Goal: Task Accomplishment & Management: Manage account settings

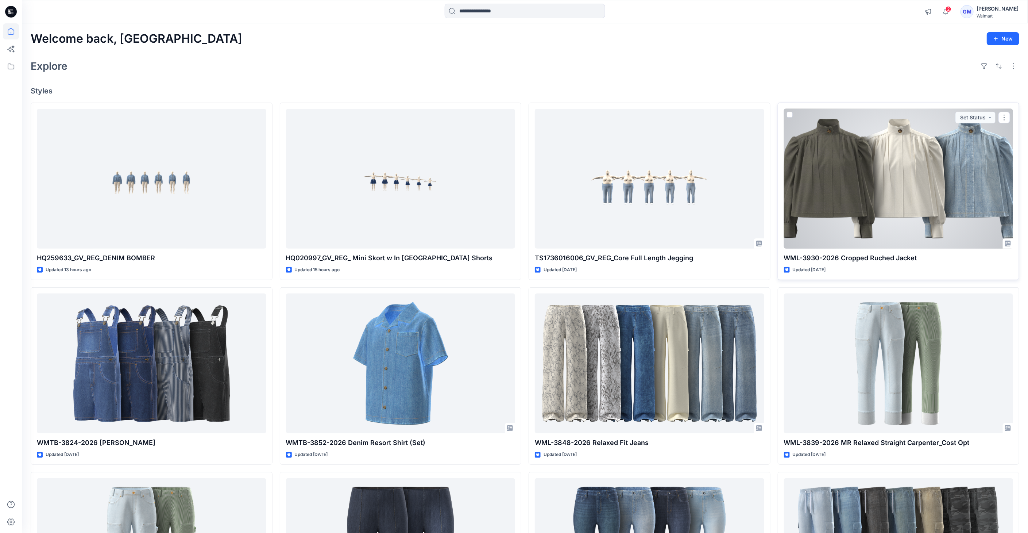
click at [854, 136] on div at bounding box center [899, 179] width 230 height 140
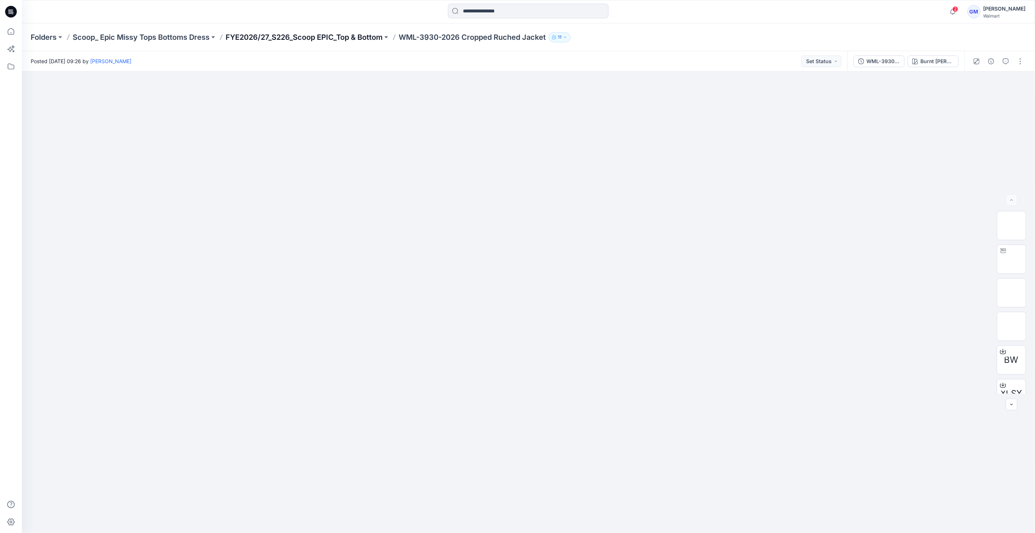
click at [308, 34] on p "FYE2026/27_S226_Scoop EPIC_Top & Bottom" at bounding box center [304, 37] width 157 height 10
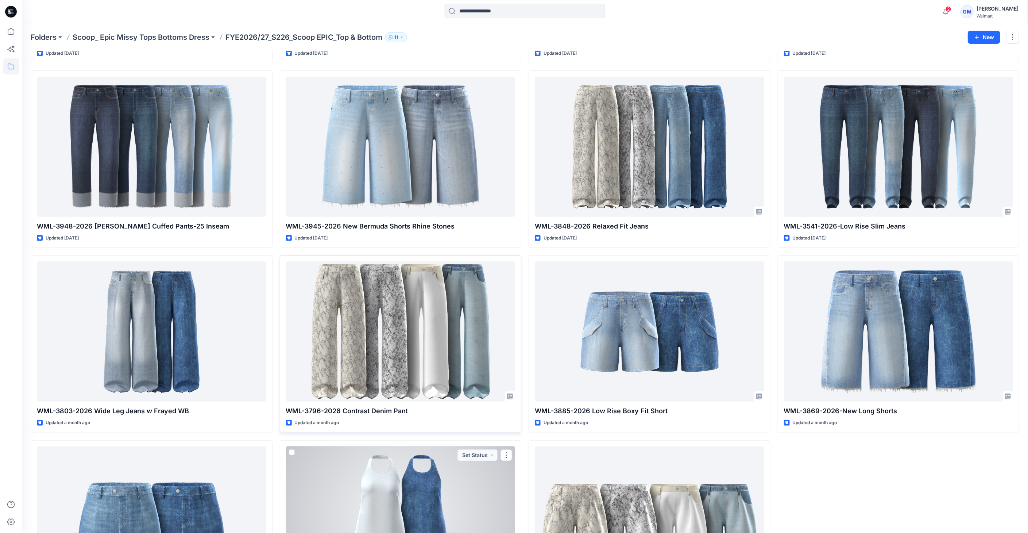
scroll to position [167, 0]
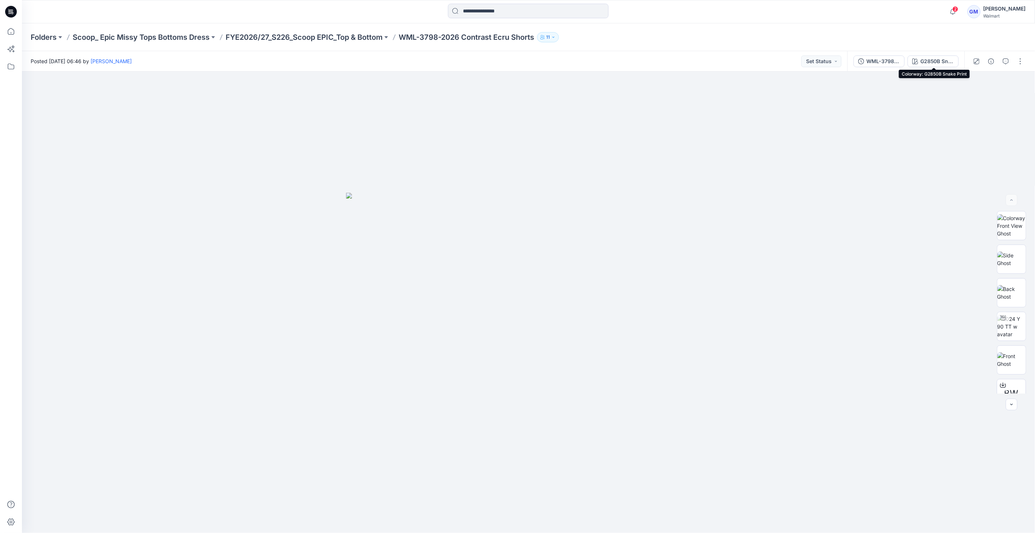
click at [930, 59] on div "G2850B Snake Print" at bounding box center [937, 61] width 34 height 8
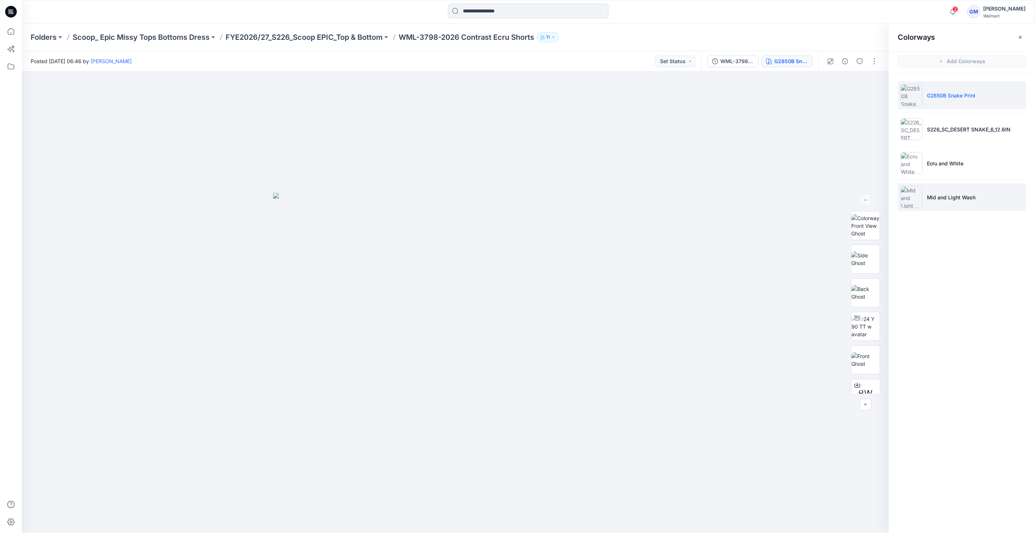
click at [918, 199] on img at bounding box center [911, 197] width 22 height 22
click at [913, 199] on img at bounding box center [911, 197] width 22 height 22
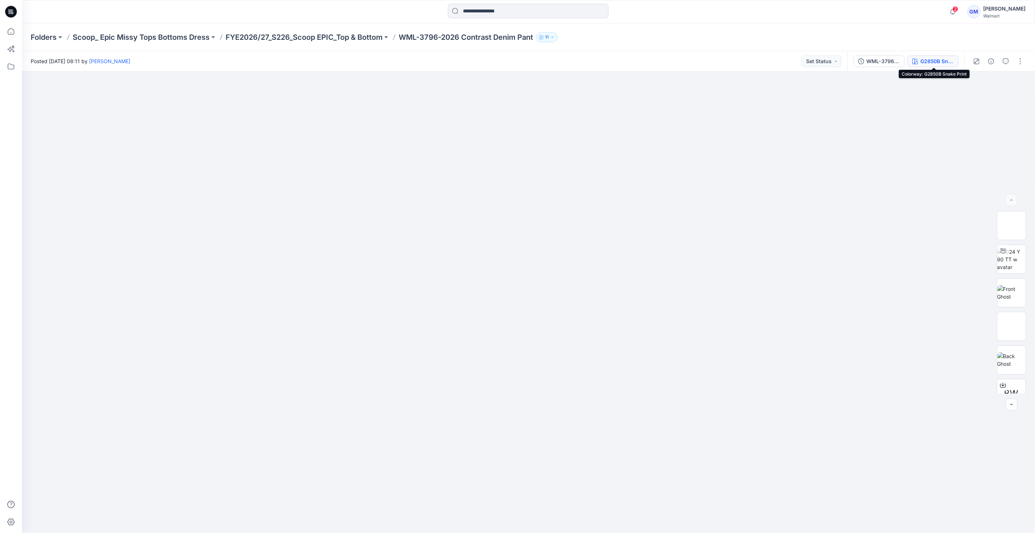
click at [937, 61] on div "G2850B Snake Print" at bounding box center [937, 61] width 34 height 8
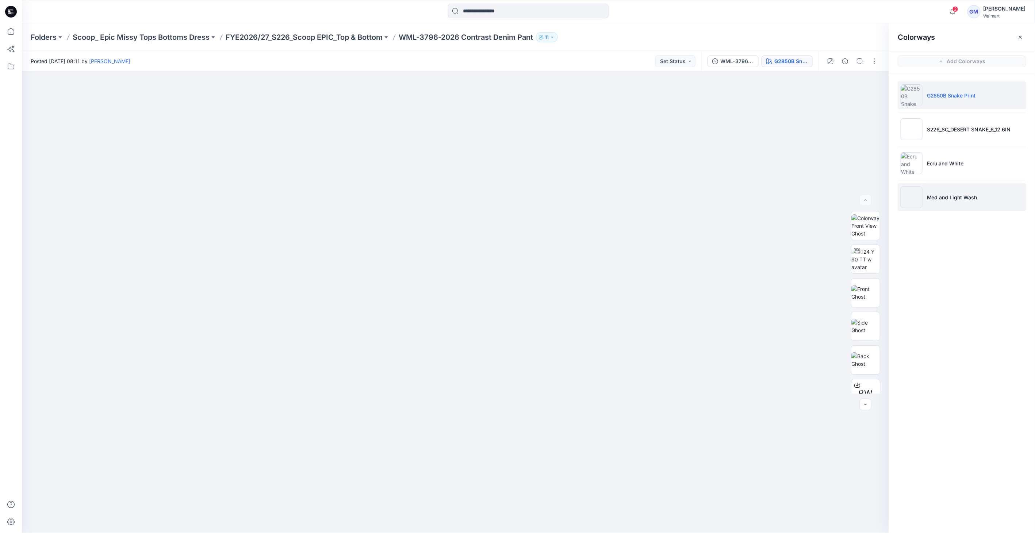
click at [914, 195] on img at bounding box center [911, 197] width 22 height 22
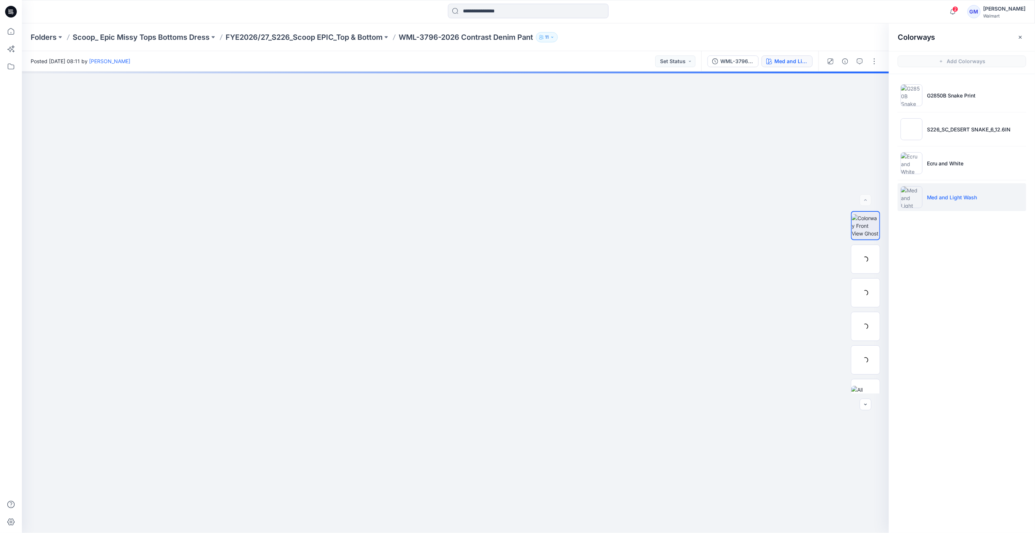
click at [914, 195] on img at bounding box center [911, 197] width 22 height 22
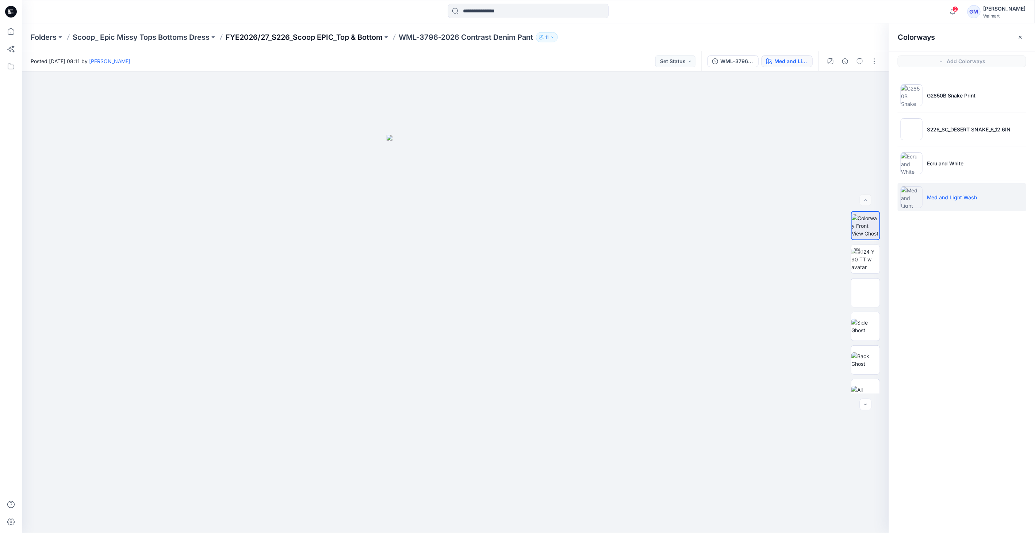
click at [361, 34] on p "FYE2026/27_S226_Scoop EPIC_Top & Bottom" at bounding box center [304, 37] width 157 height 10
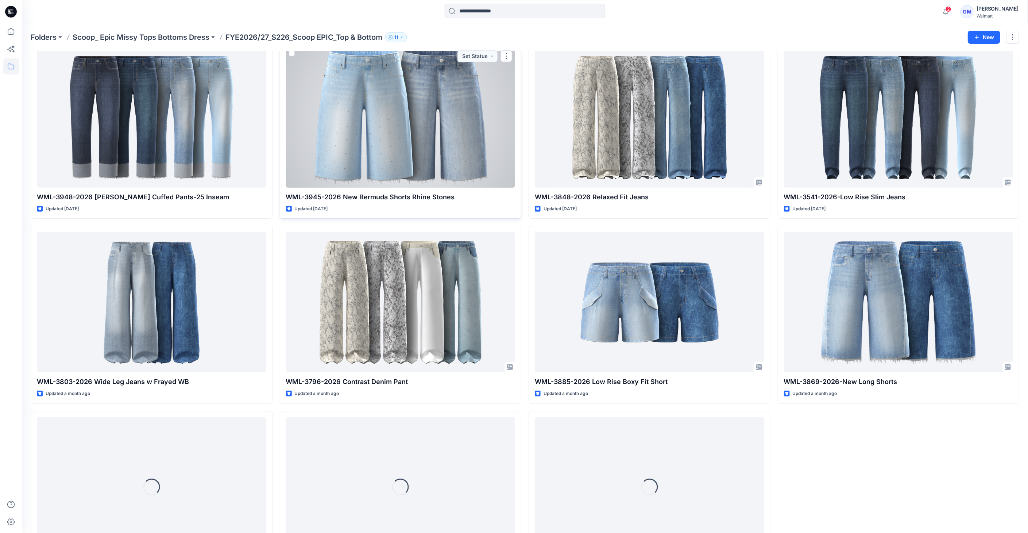
scroll to position [289, 0]
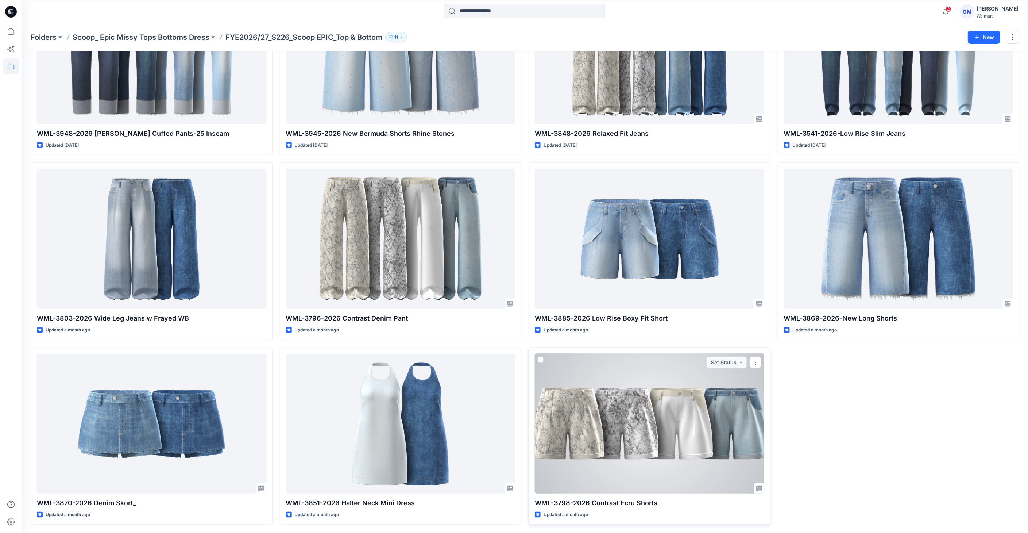
click at [654, 401] on div at bounding box center [650, 424] width 230 height 140
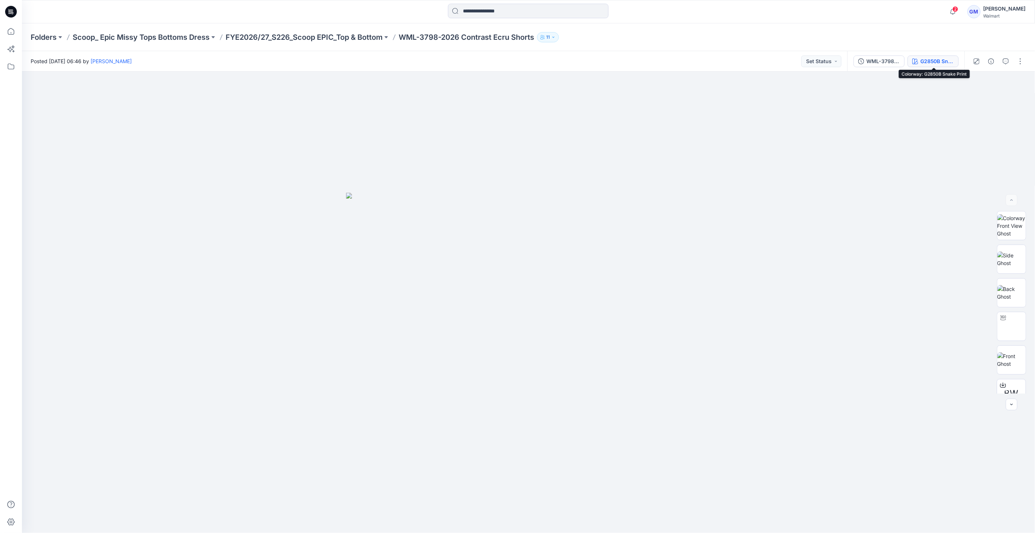
click at [943, 59] on div "G2850B Snake Print" at bounding box center [937, 61] width 34 height 8
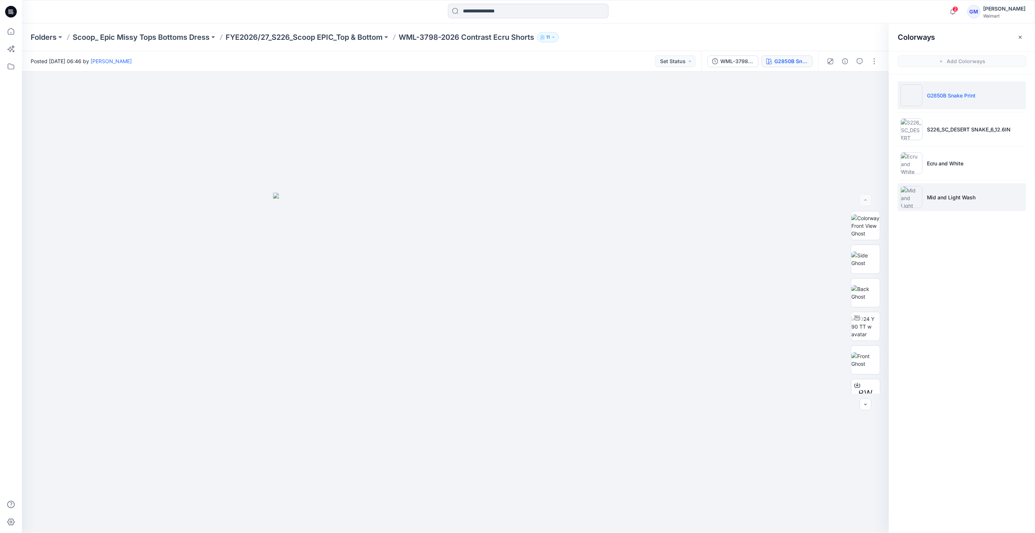
click at [900, 186] on li "Mid and Light Wash" at bounding box center [961, 197] width 128 height 28
click at [910, 195] on img at bounding box center [911, 197] width 22 height 22
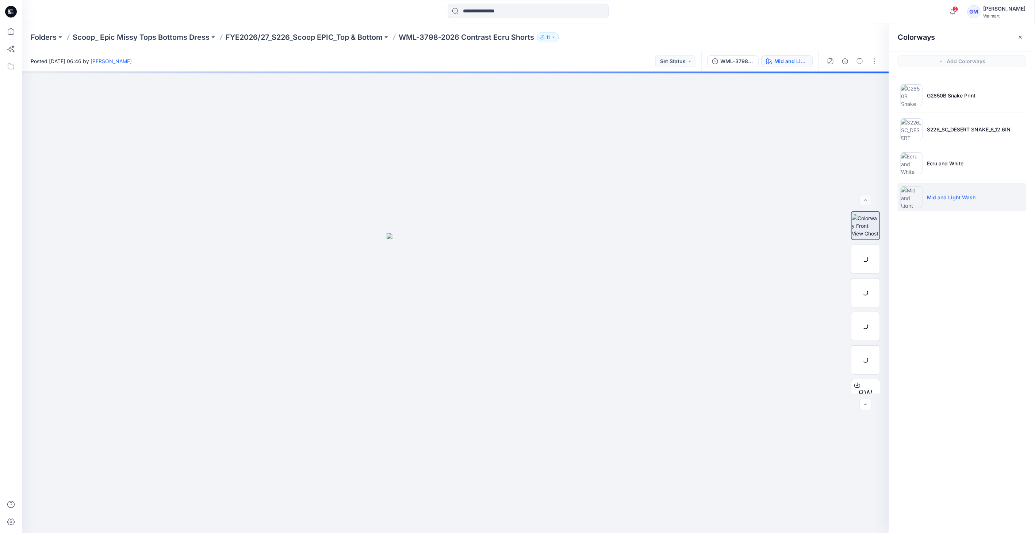
click at [916, 195] on img at bounding box center [911, 197] width 22 height 22
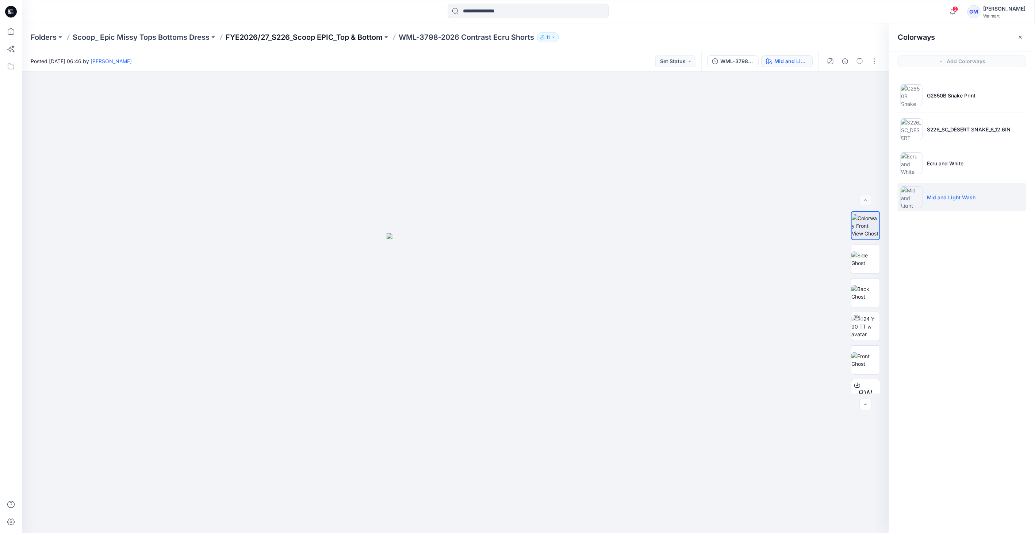
click at [346, 38] on p "FYE2026/27_S226_Scoop EPIC_Top & Bottom" at bounding box center [304, 37] width 157 height 10
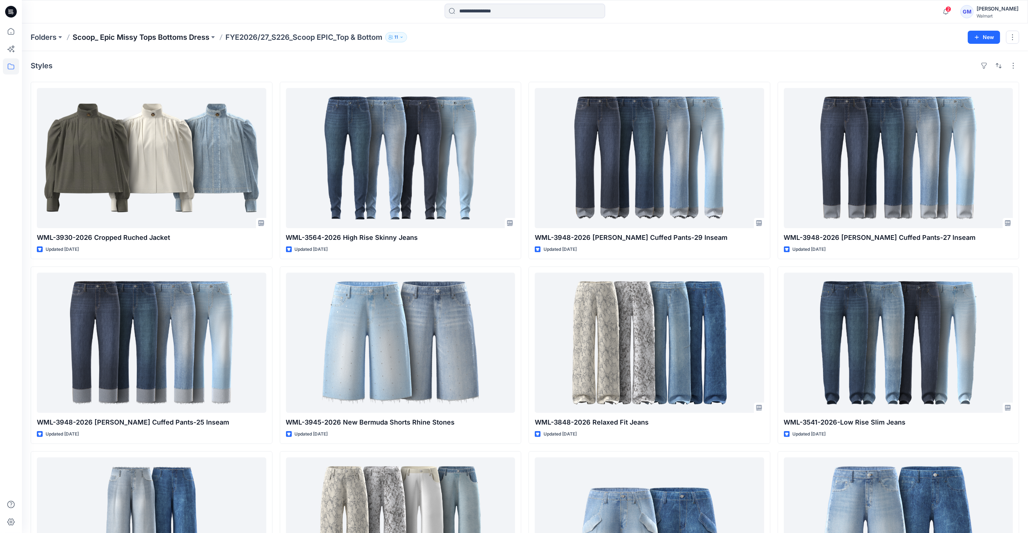
click at [127, 34] on p "Scoop_ Epic Missy Tops Bottoms Dress" at bounding box center [141, 37] width 137 height 10
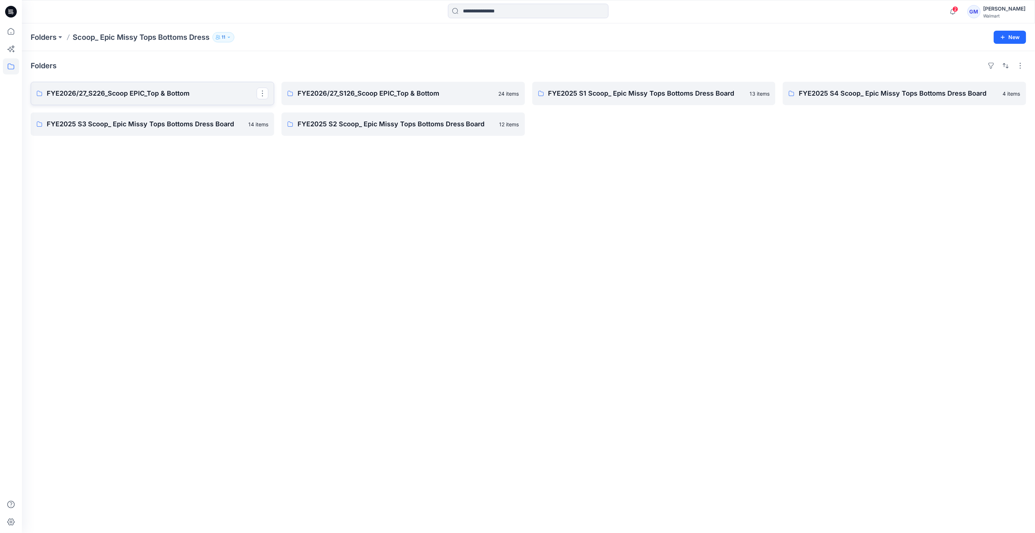
click at [114, 86] on link "FYE2026/27_S226_Scoop EPIC_Top & Bottom" at bounding box center [152, 93] width 243 height 23
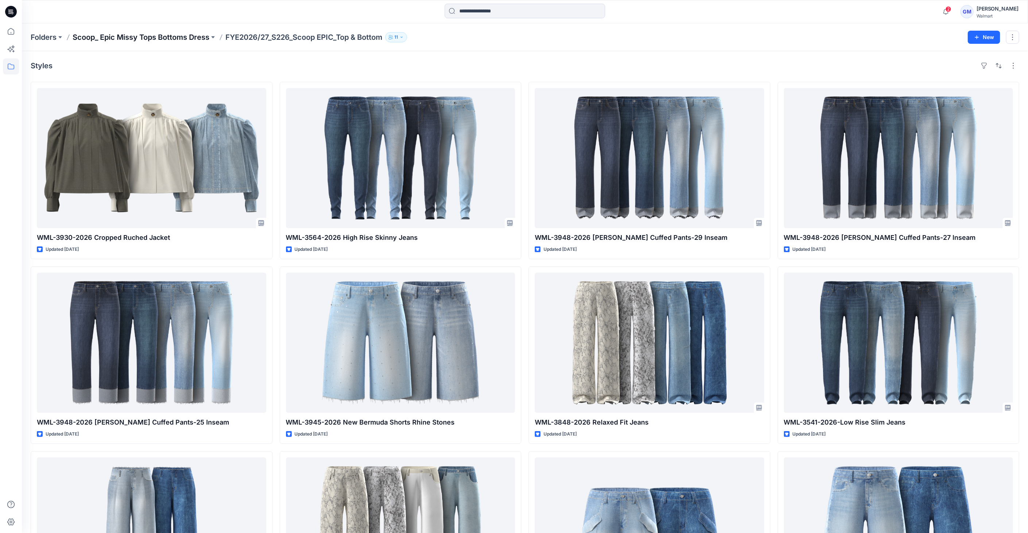
click at [145, 38] on p "Scoop_ Epic Missy Tops Bottoms Dress" at bounding box center [141, 37] width 137 height 10
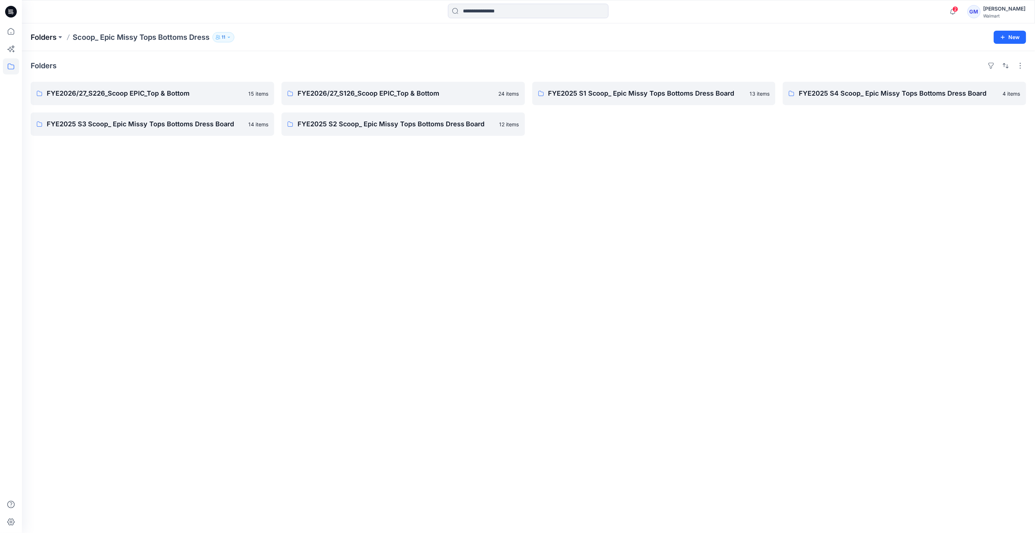
click at [37, 35] on p "Folders" at bounding box center [44, 37] width 26 height 10
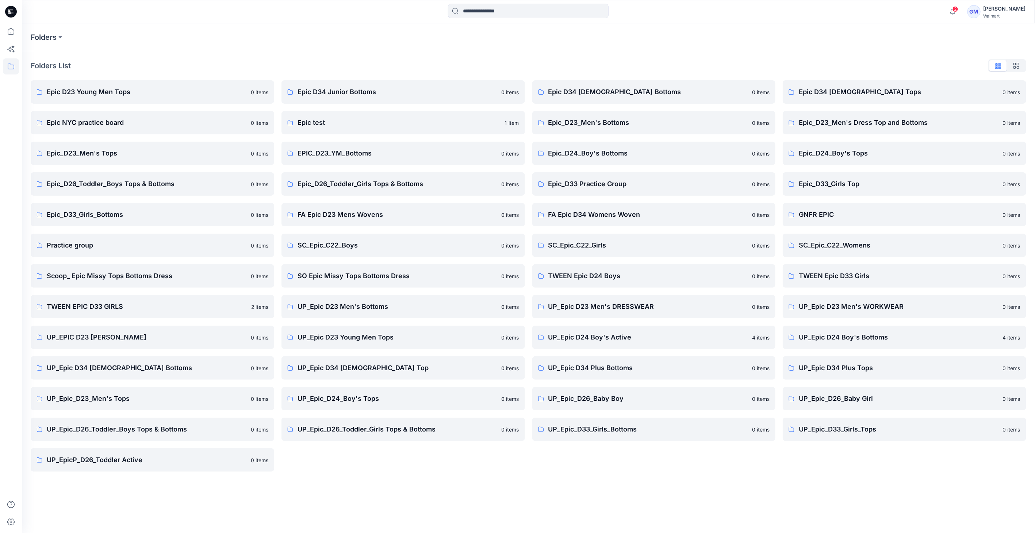
click at [10, 12] on icon at bounding box center [9, 12] width 3 height 0
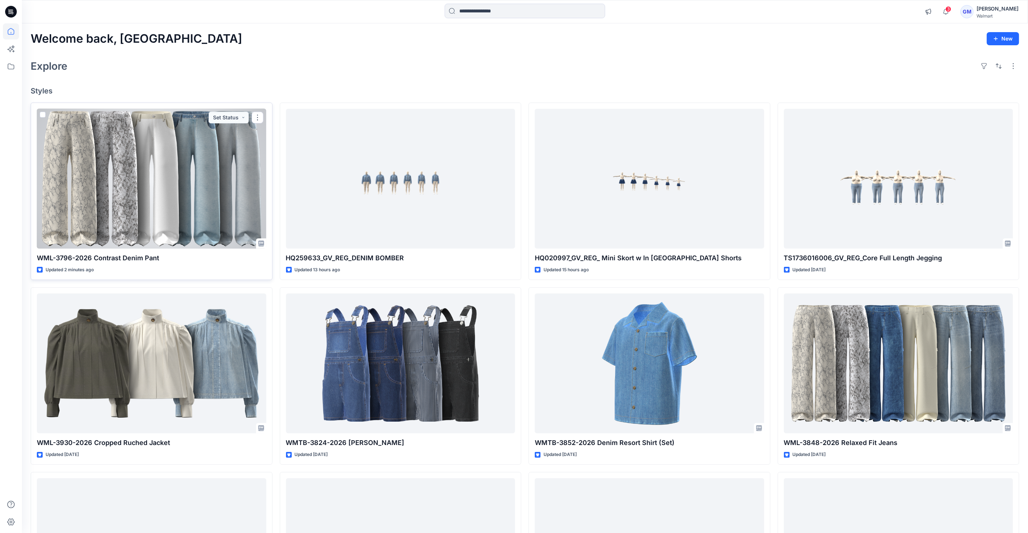
click at [165, 167] on div at bounding box center [152, 179] width 230 height 140
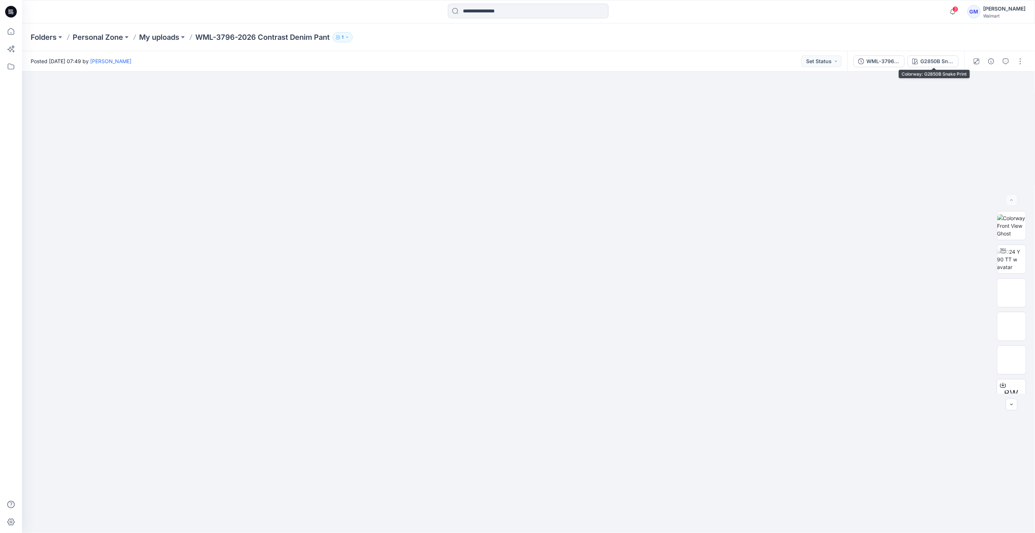
click at [946, 64] on div "G2850B Snake Print" at bounding box center [937, 61] width 34 height 8
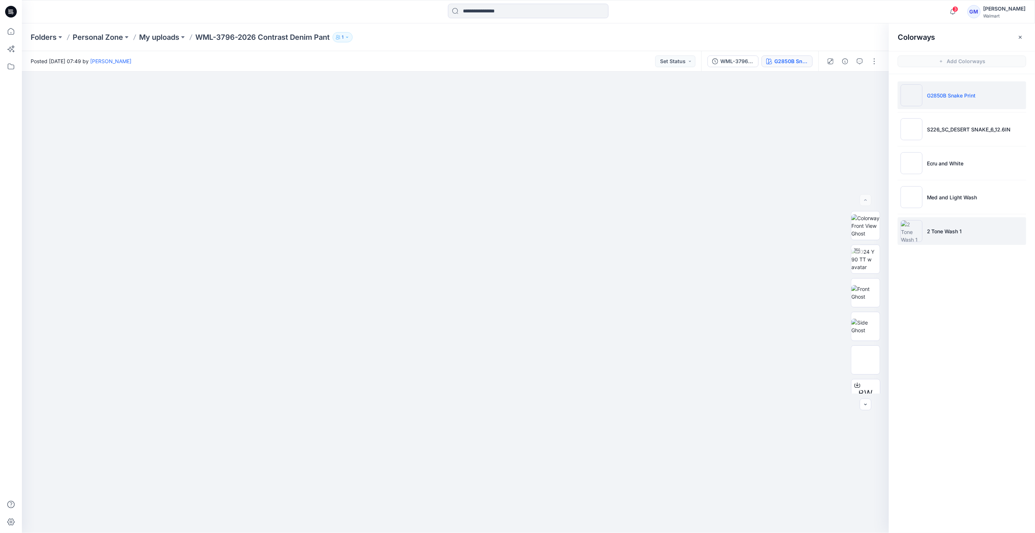
click at [915, 232] on img at bounding box center [911, 231] width 22 height 22
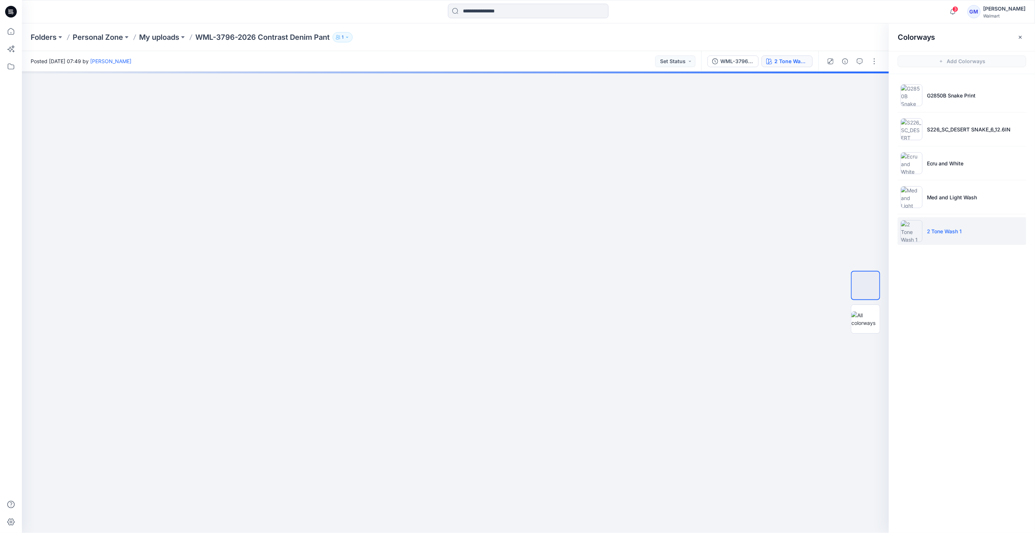
click at [911, 232] on img at bounding box center [911, 231] width 22 height 22
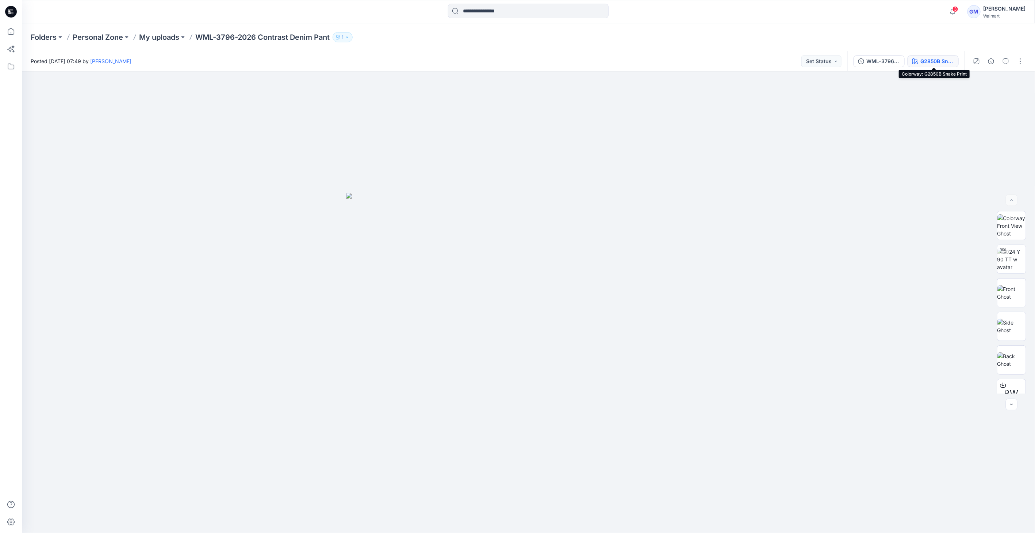
click at [925, 56] on button "G2850B Snake Print" at bounding box center [932, 61] width 51 height 12
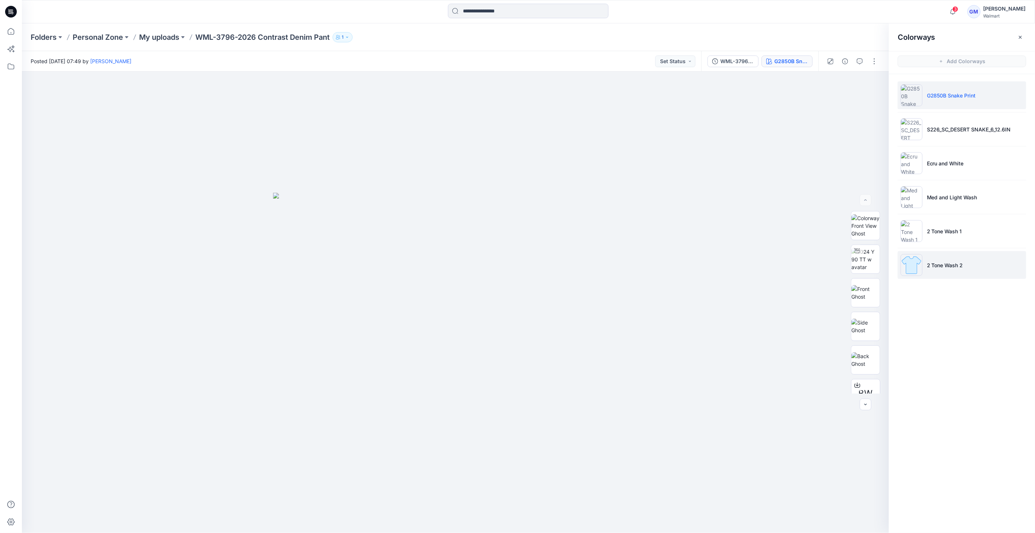
click at [911, 262] on img at bounding box center [911, 265] width 22 height 22
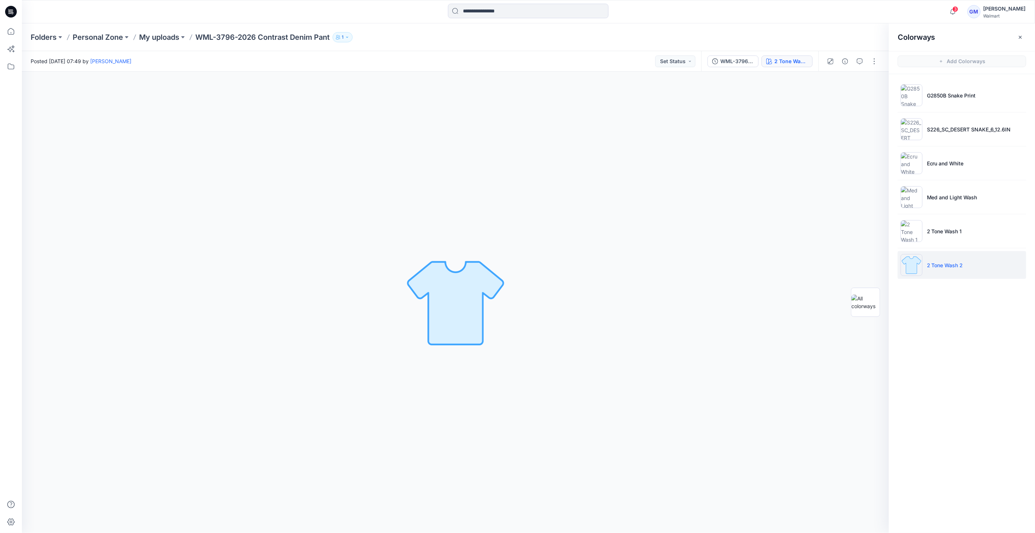
click at [913, 265] on img at bounding box center [911, 265] width 22 height 22
click at [905, 268] on img at bounding box center [911, 265] width 22 height 22
click at [913, 235] on img at bounding box center [911, 231] width 22 height 22
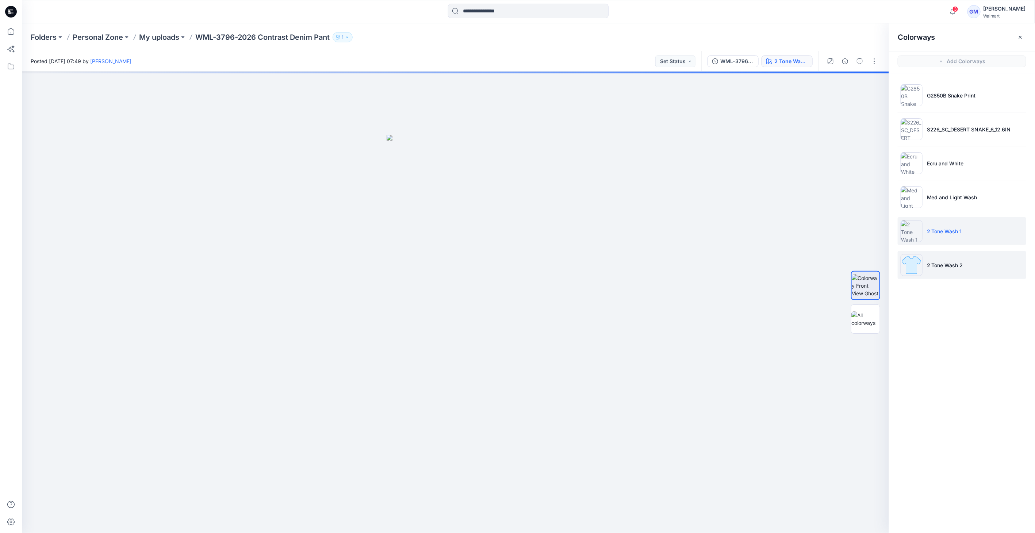
click at [909, 261] on img at bounding box center [911, 265] width 22 height 22
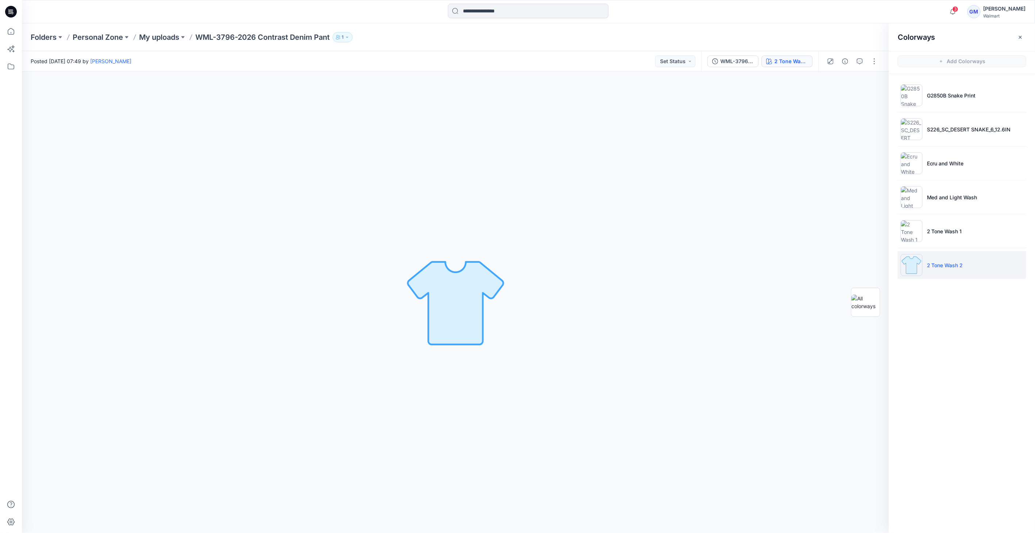
click at [909, 261] on img at bounding box center [911, 265] width 22 height 22
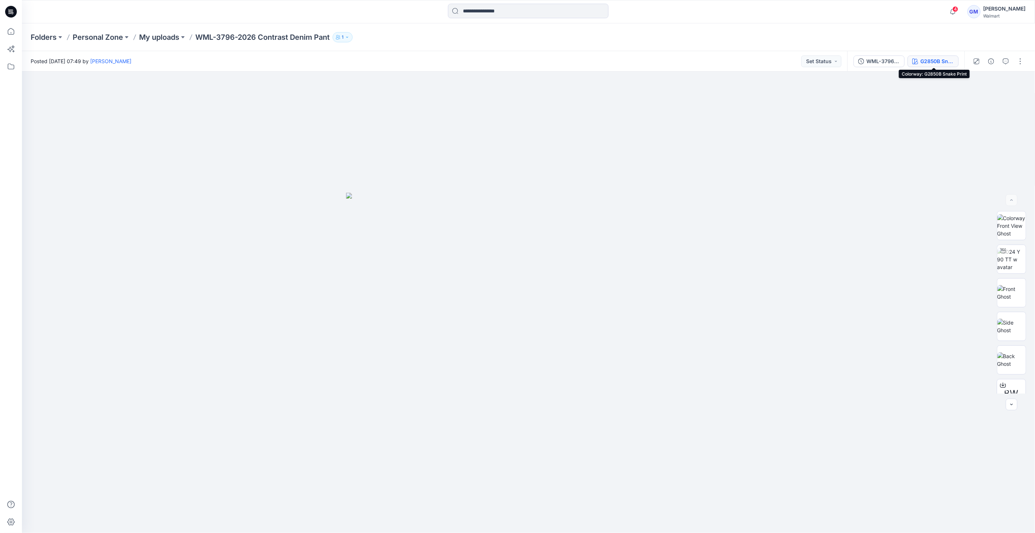
click at [939, 64] on div "G2850B Snake Print" at bounding box center [937, 61] width 34 height 8
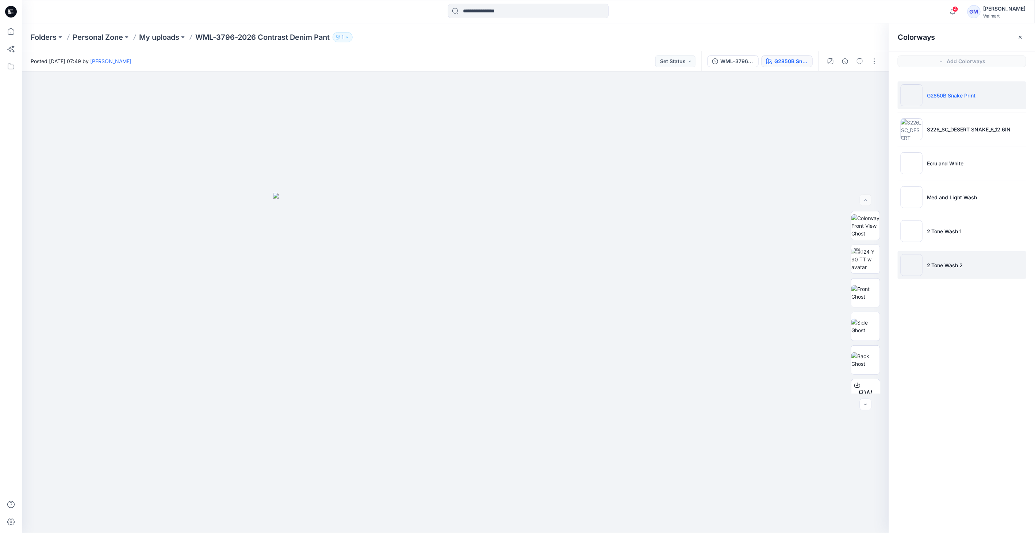
click at [912, 267] on img at bounding box center [911, 265] width 22 height 22
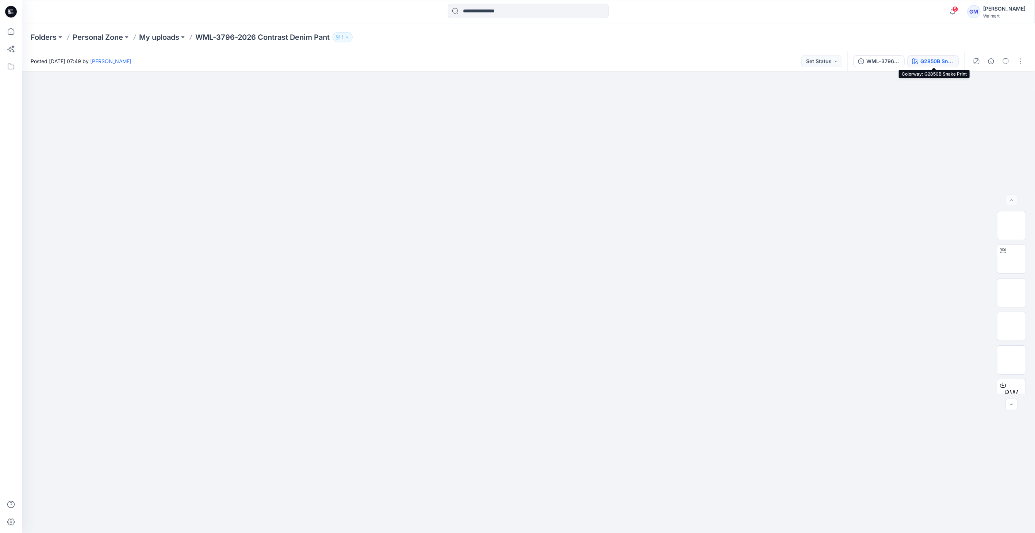
click at [922, 57] on div "G2850B Snake Print" at bounding box center [937, 61] width 34 height 8
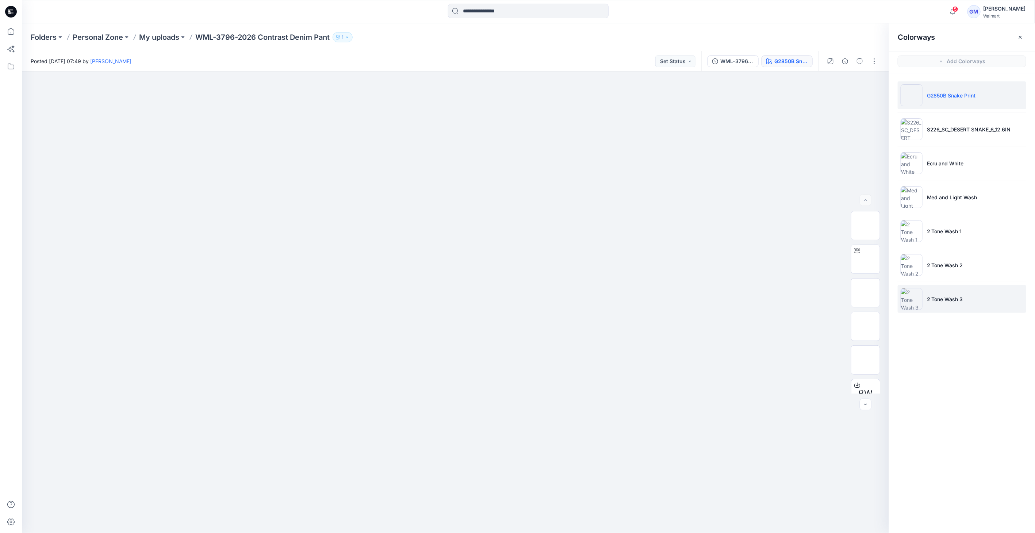
click at [911, 290] on img at bounding box center [911, 299] width 22 height 22
click at [912, 296] on img at bounding box center [911, 299] width 22 height 22
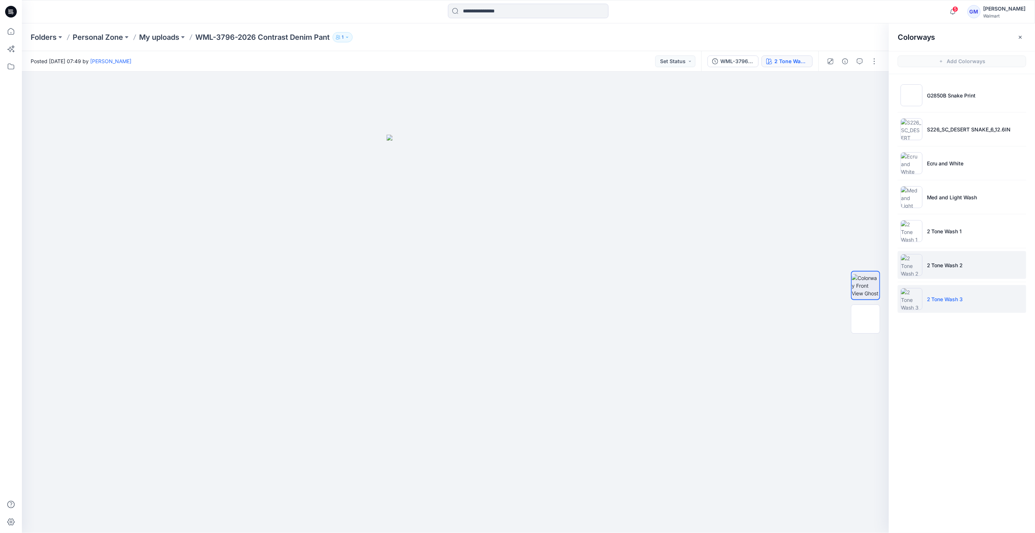
click at [911, 265] on img at bounding box center [911, 265] width 22 height 22
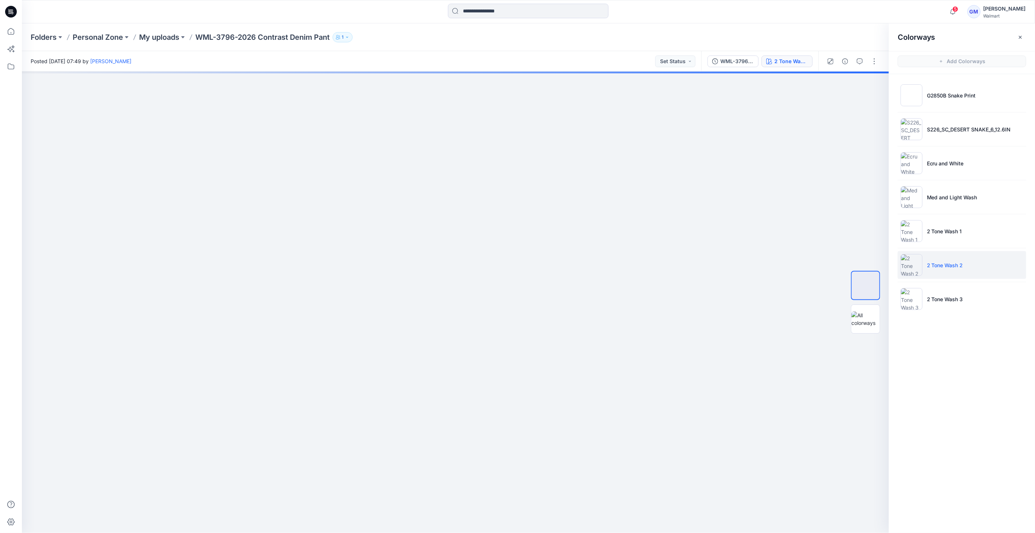
click at [911, 265] on img at bounding box center [911, 265] width 22 height 22
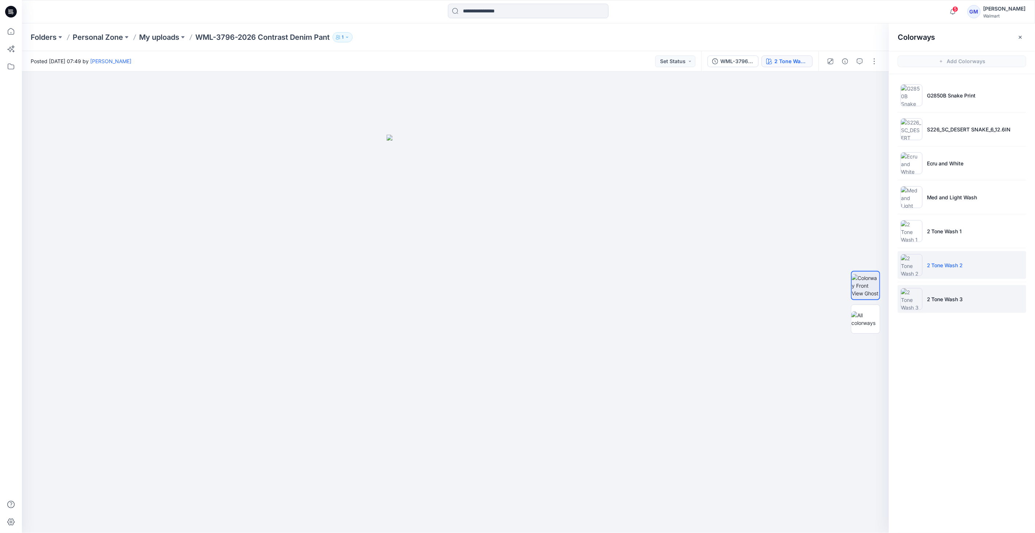
click at [912, 292] on img at bounding box center [911, 299] width 22 height 22
click at [911, 298] on img at bounding box center [911, 299] width 22 height 22
click at [911, 297] on img at bounding box center [911, 299] width 22 height 22
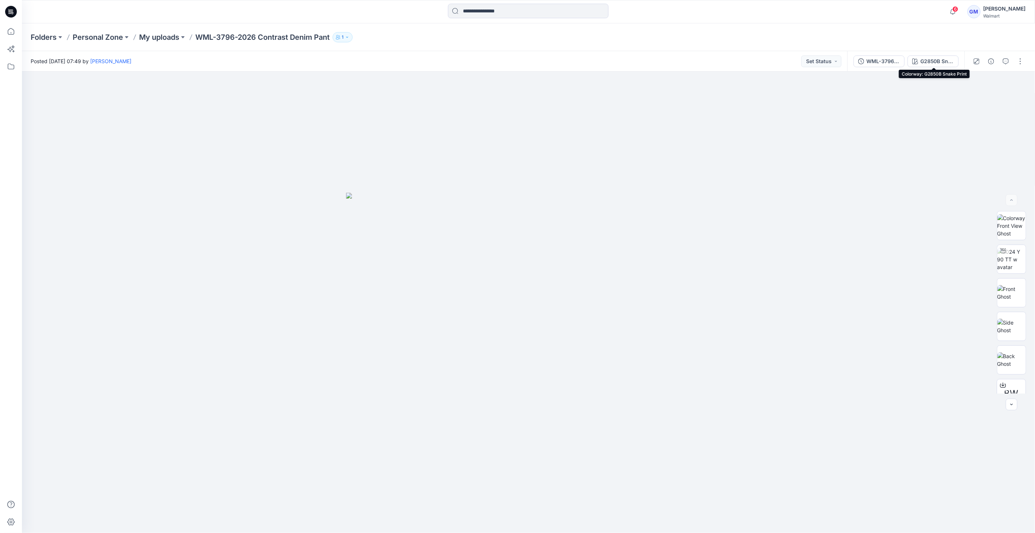
click at [930, 62] on div "G2850B Snake Print" at bounding box center [937, 61] width 34 height 8
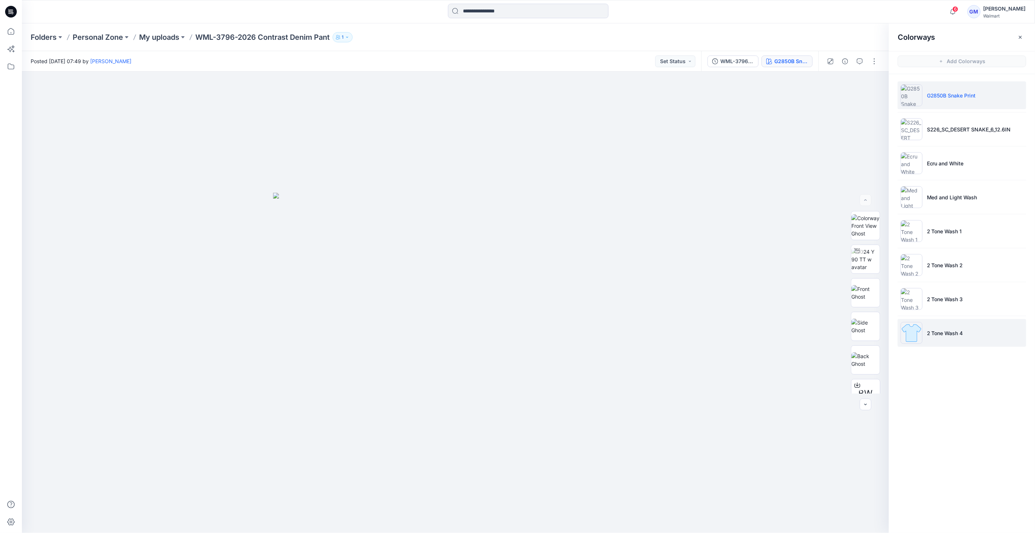
click at [922, 340] on img at bounding box center [911, 333] width 22 height 22
click at [917, 339] on img at bounding box center [911, 333] width 22 height 22
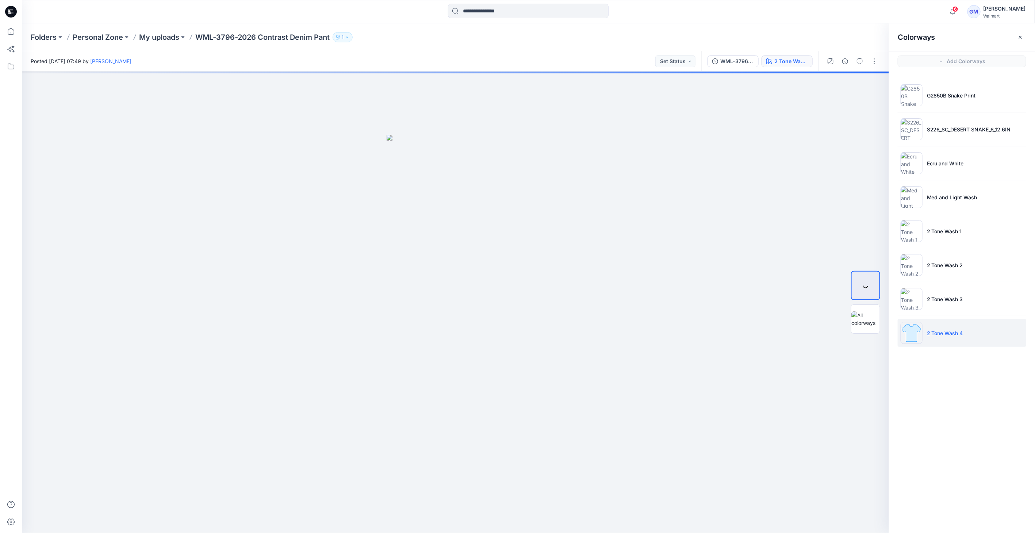
click at [917, 339] on img at bounding box center [911, 333] width 22 height 22
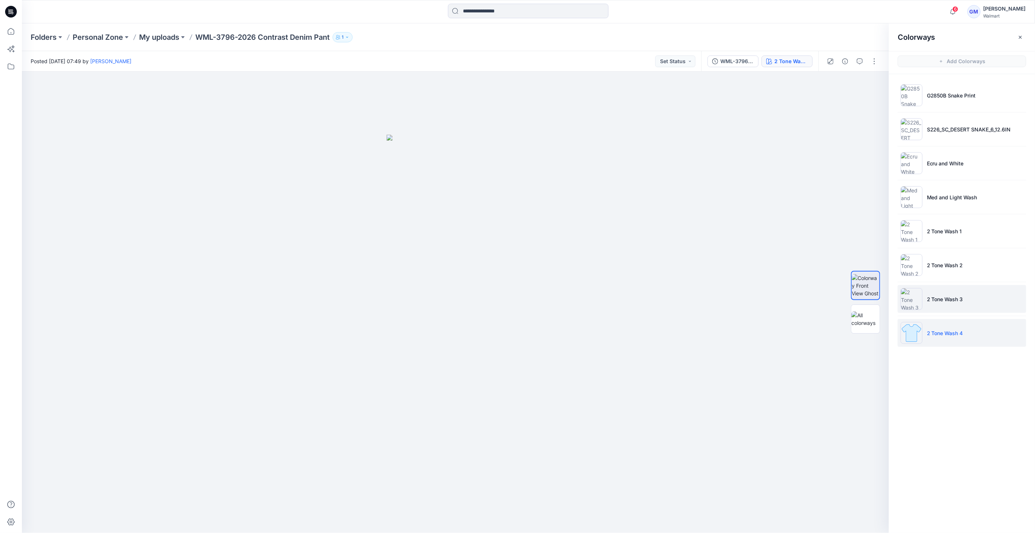
click at [911, 299] on img at bounding box center [911, 299] width 22 height 22
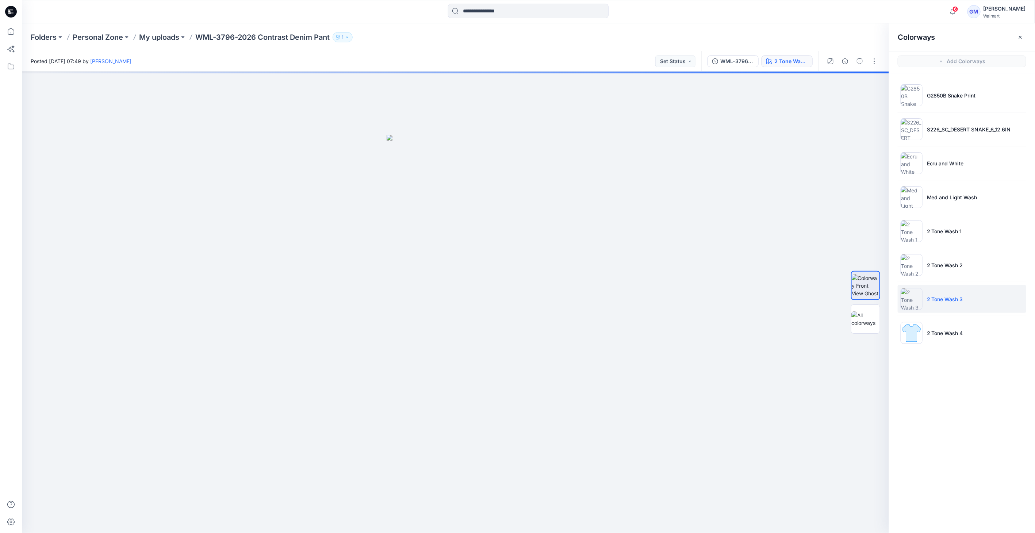
click at [911, 299] on img at bounding box center [911, 299] width 22 height 22
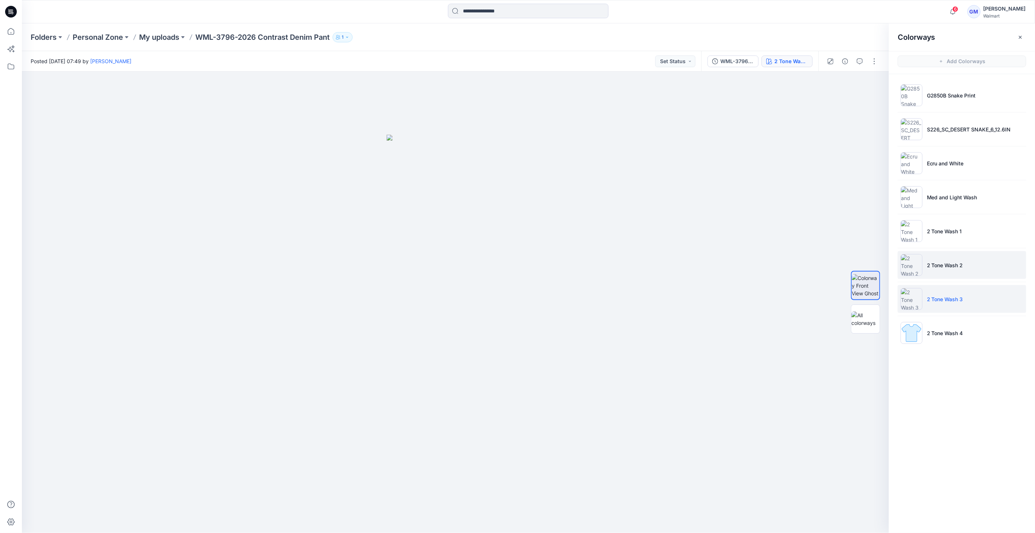
click at [908, 269] on img at bounding box center [911, 265] width 22 height 22
click at [912, 228] on img at bounding box center [911, 231] width 22 height 22
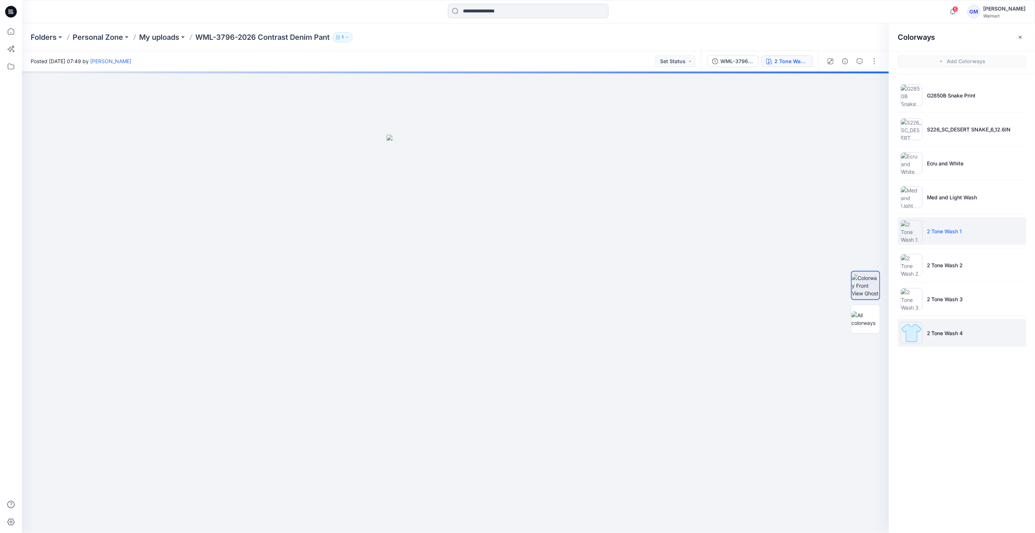
click at [911, 327] on img at bounding box center [911, 333] width 22 height 22
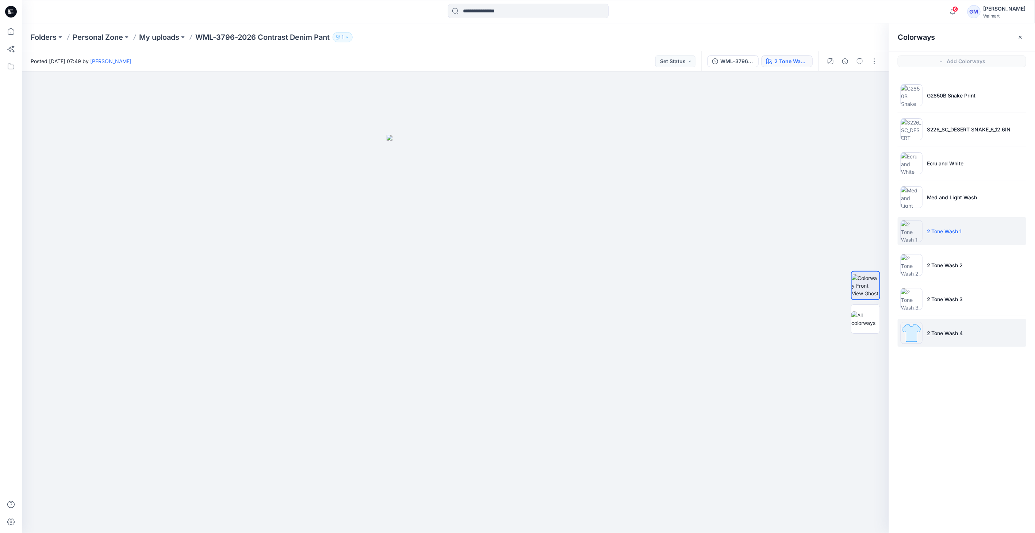
drag, startPoint x: 906, startPoint y: 347, endPoint x: 913, endPoint y: 332, distance: 16.6
click at [906, 347] on ul "G2850B Snake Print S226_SC_DESERT SNAKE_6_12.6IN Ecru and White Med and Light W…" at bounding box center [962, 214] width 146 height 280
click at [914, 331] on img at bounding box center [911, 333] width 22 height 22
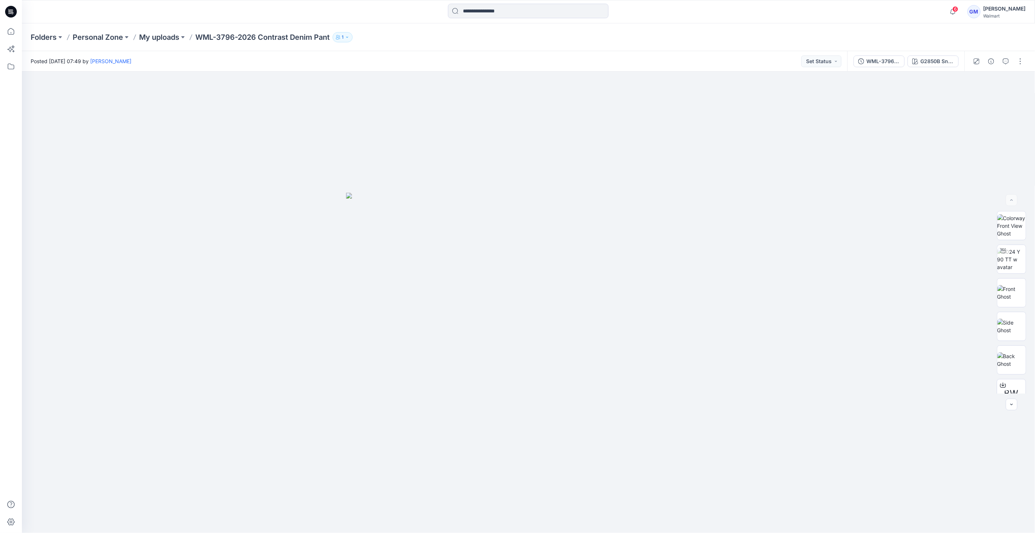
click at [934, 67] on div "WML-3796-2026 Contrast Denim Pant_Full Colorway G2850B Snake Print" at bounding box center [905, 61] width 117 height 20
click at [934, 58] on div "G2850B Snake Print" at bounding box center [937, 61] width 34 height 8
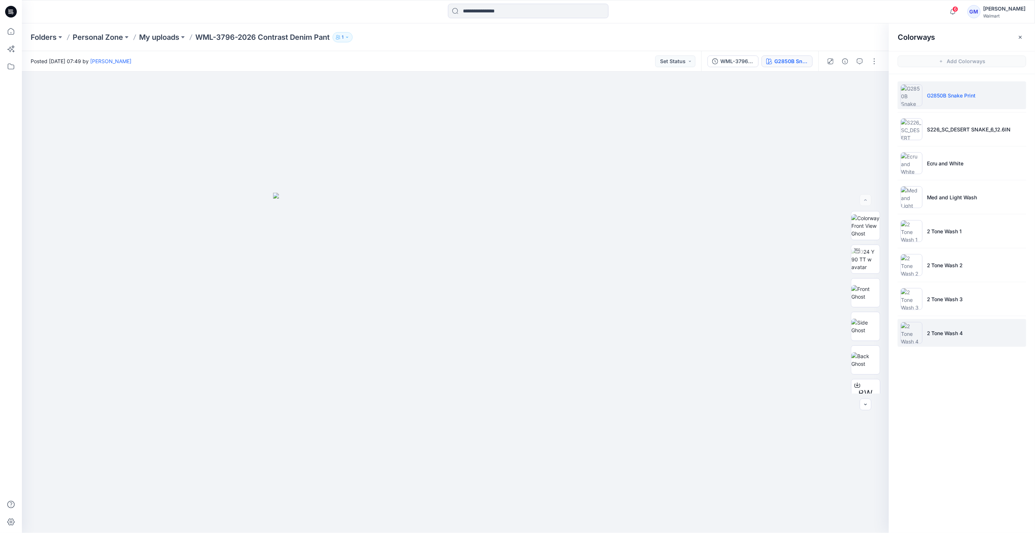
click at [906, 331] on img at bounding box center [911, 333] width 22 height 22
click at [912, 332] on img at bounding box center [911, 333] width 22 height 22
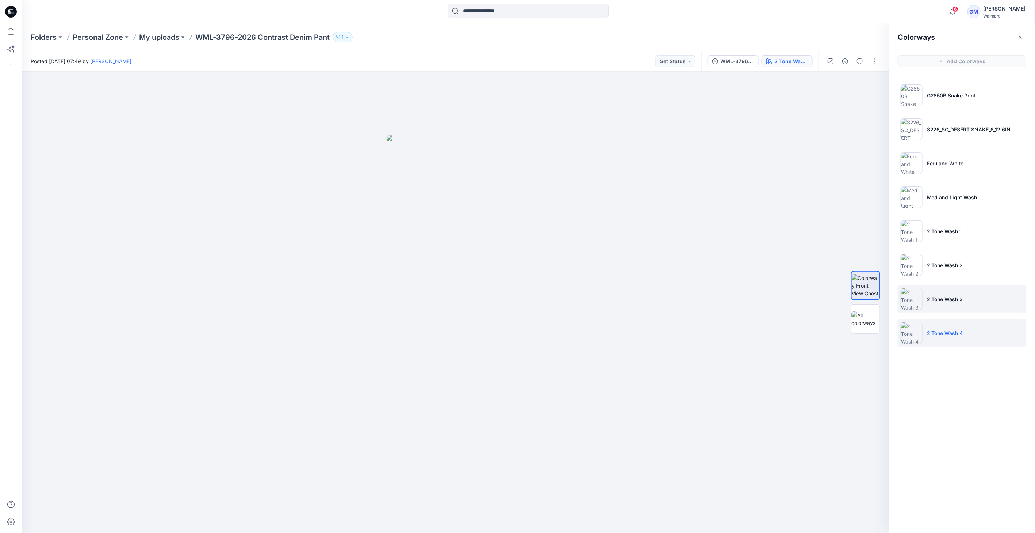
click at [925, 293] on li "2 Tone Wash 3" at bounding box center [961, 299] width 128 height 28
click at [912, 296] on img at bounding box center [911, 299] width 22 height 22
click at [907, 331] on img at bounding box center [911, 333] width 22 height 22
click at [913, 331] on img at bounding box center [911, 333] width 22 height 22
click at [912, 294] on img at bounding box center [911, 299] width 22 height 22
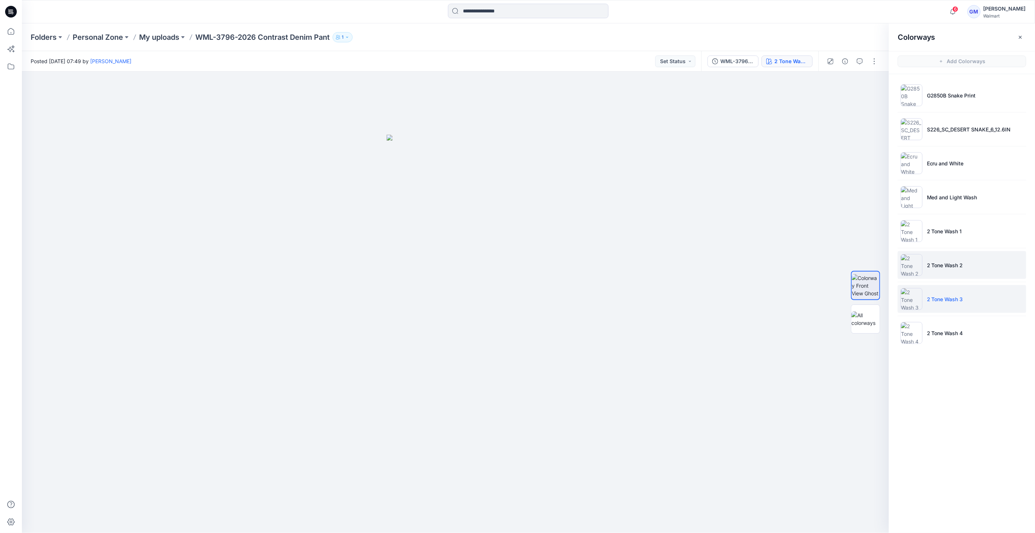
click at [910, 268] on img at bounding box center [911, 265] width 22 height 22
click at [913, 292] on img at bounding box center [911, 299] width 22 height 22
click at [919, 325] on img at bounding box center [911, 333] width 22 height 22
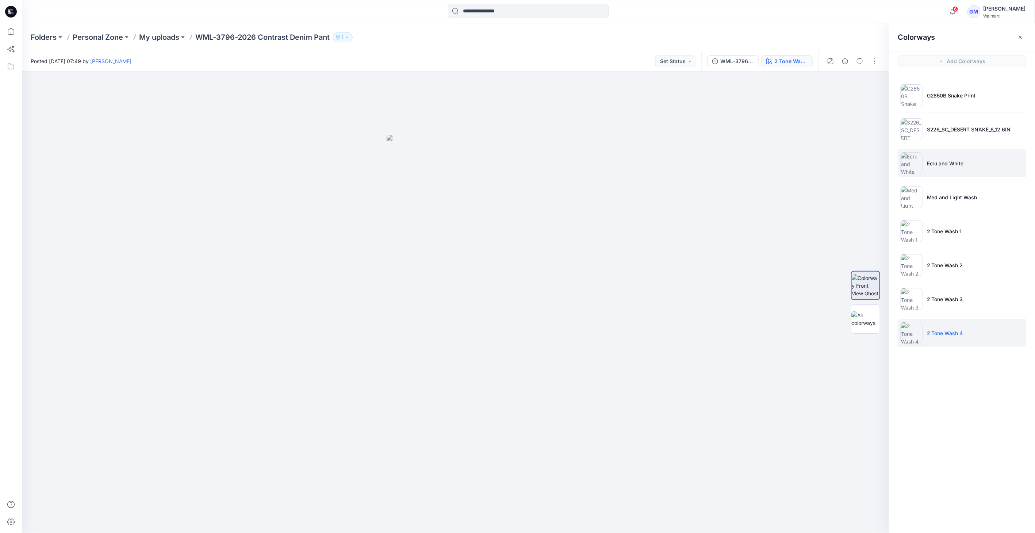
click at [911, 172] on img at bounding box center [911, 163] width 22 height 22
click at [911, 169] on img at bounding box center [911, 163] width 22 height 22
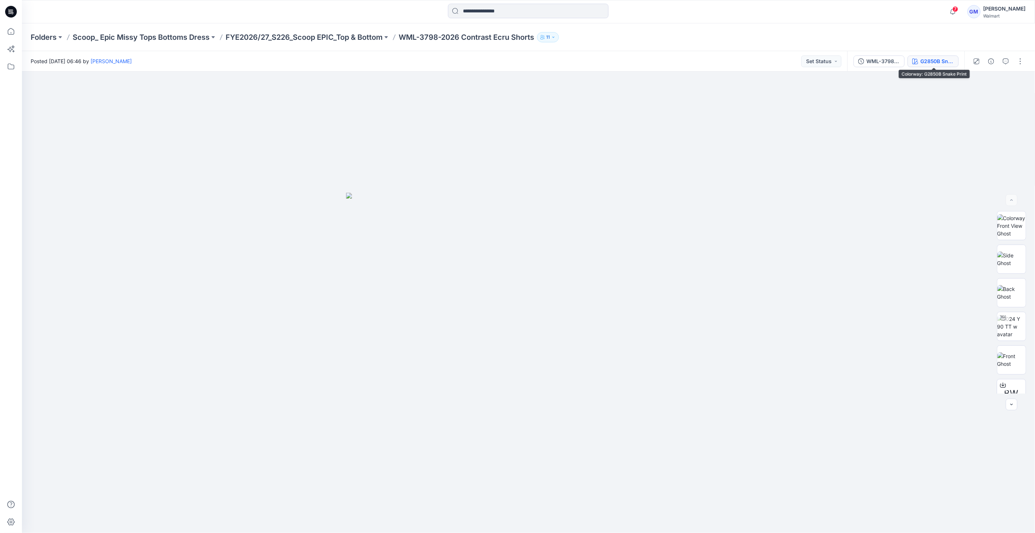
click at [920, 60] on button "G2850B Snake Print" at bounding box center [932, 61] width 51 height 12
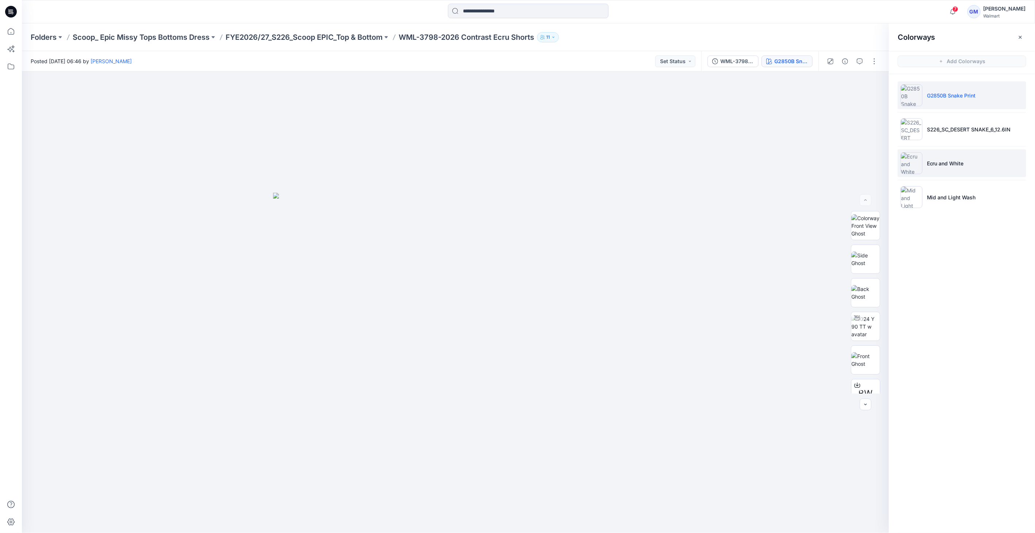
click at [917, 155] on img at bounding box center [911, 163] width 22 height 22
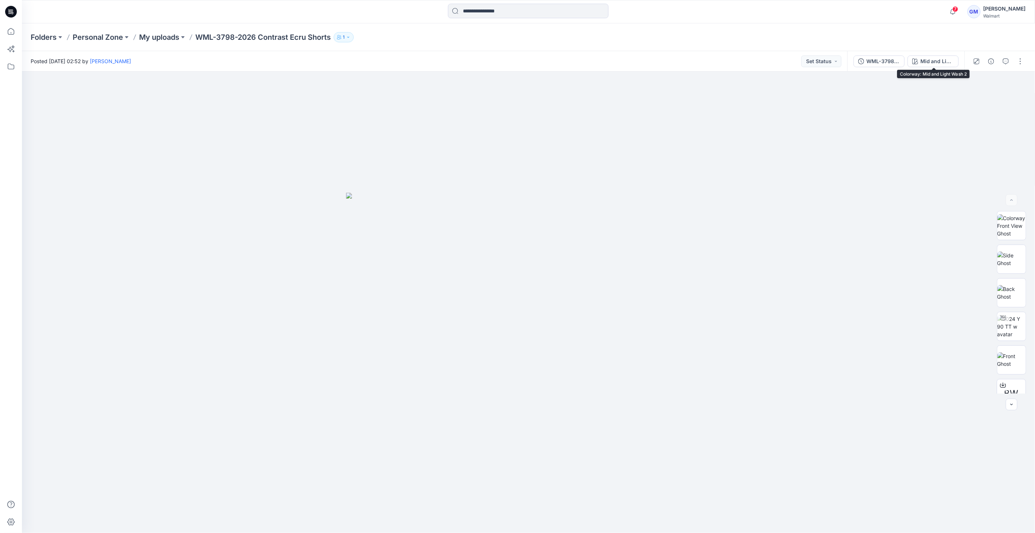
click at [935, 62] on div "Mid and Light Wash 2" at bounding box center [937, 61] width 34 height 8
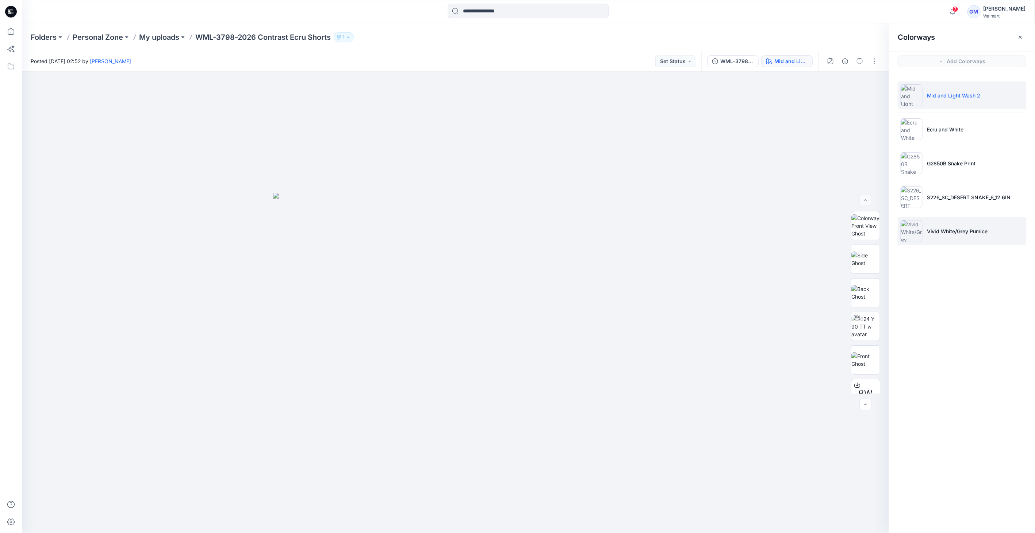
click at [911, 228] on img at bounding box center [911, 231] width 22 height 22
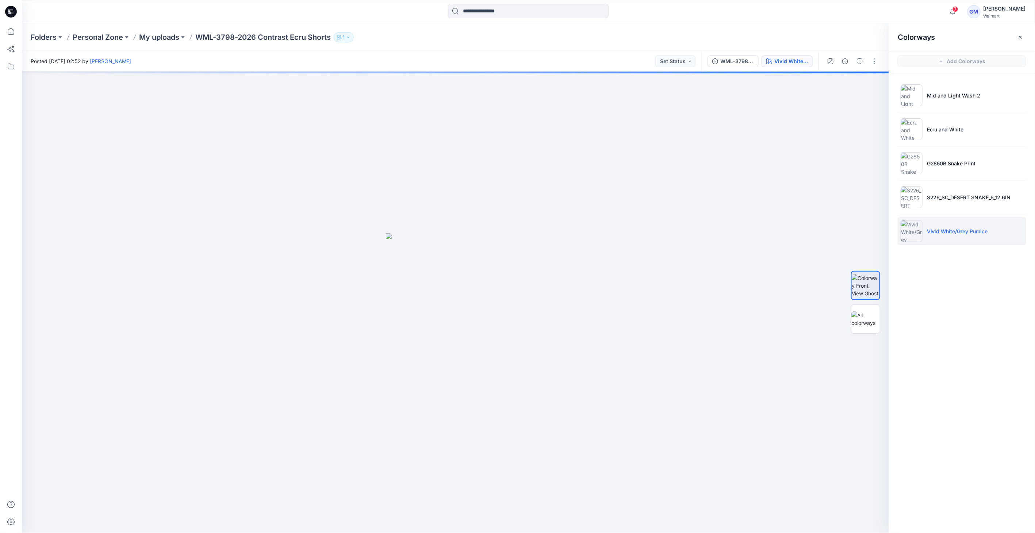
click at [909, 227] on img at bounding box center [911, 231] width 22 height 22
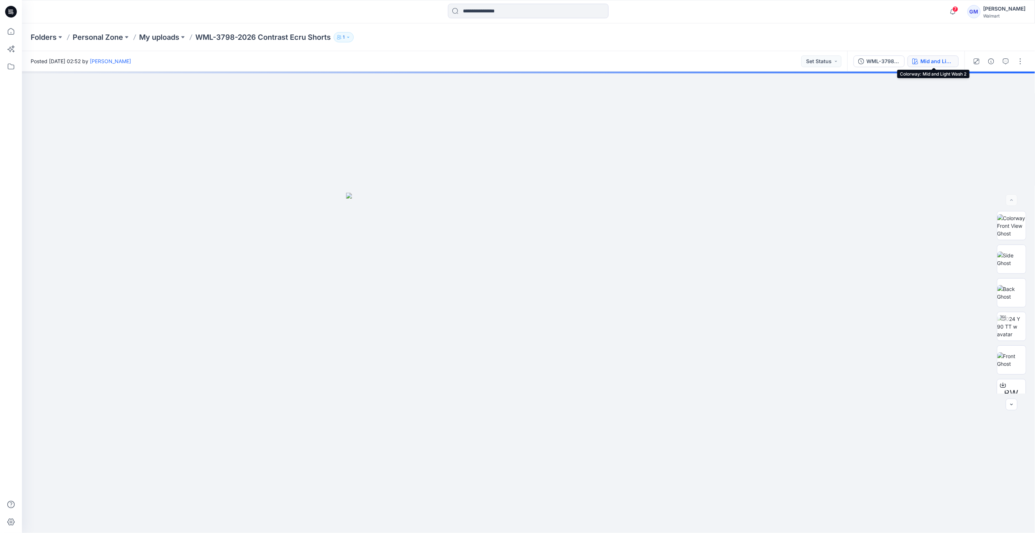
click at [920, 58] on button "Mid and Light Wash 2" at bounding box center [932, 61] width 51 height 12
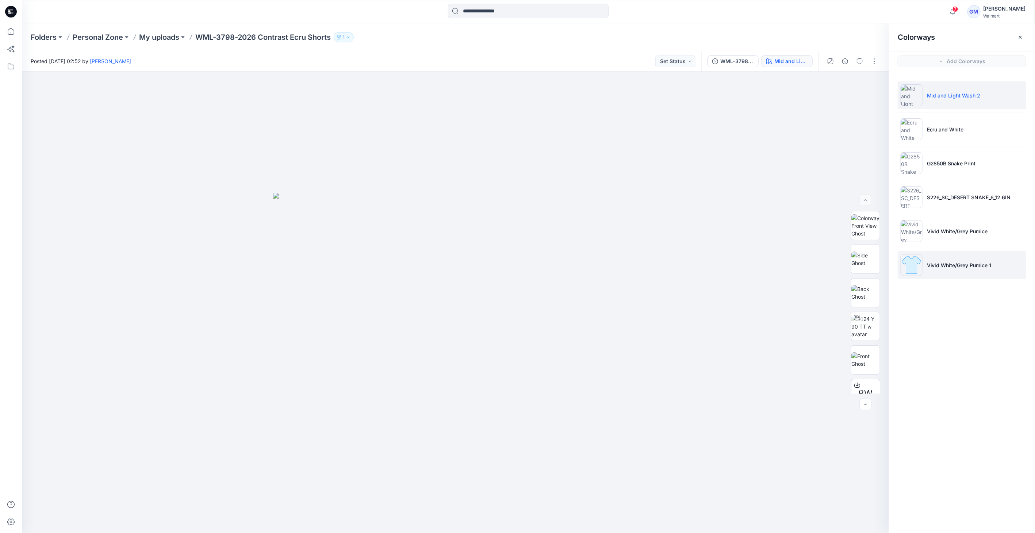
click at [914, 268] on img at bounding box center [911, 265] width 22 height 22
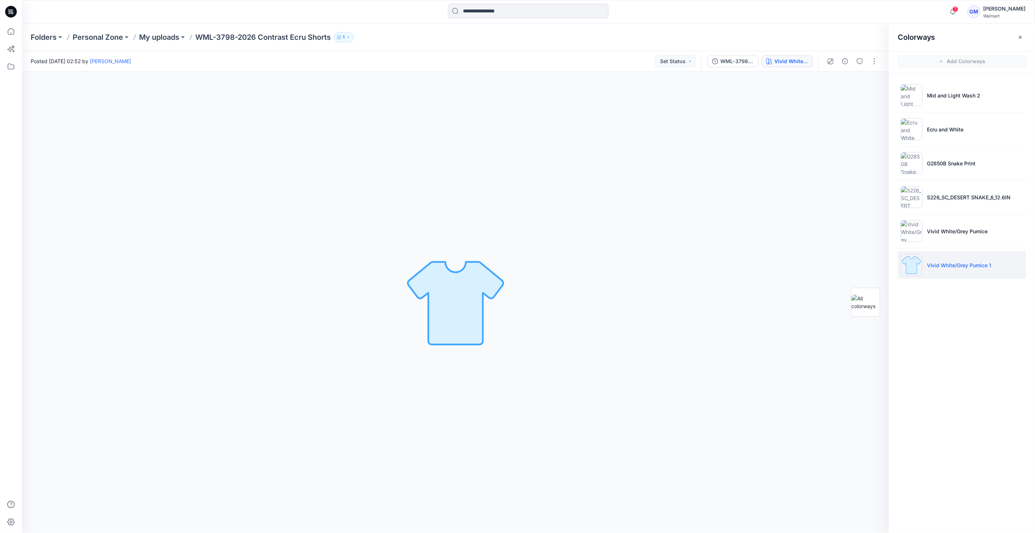
click at [914, 268] on img at bounding box center [911, 265] width 22 height 22
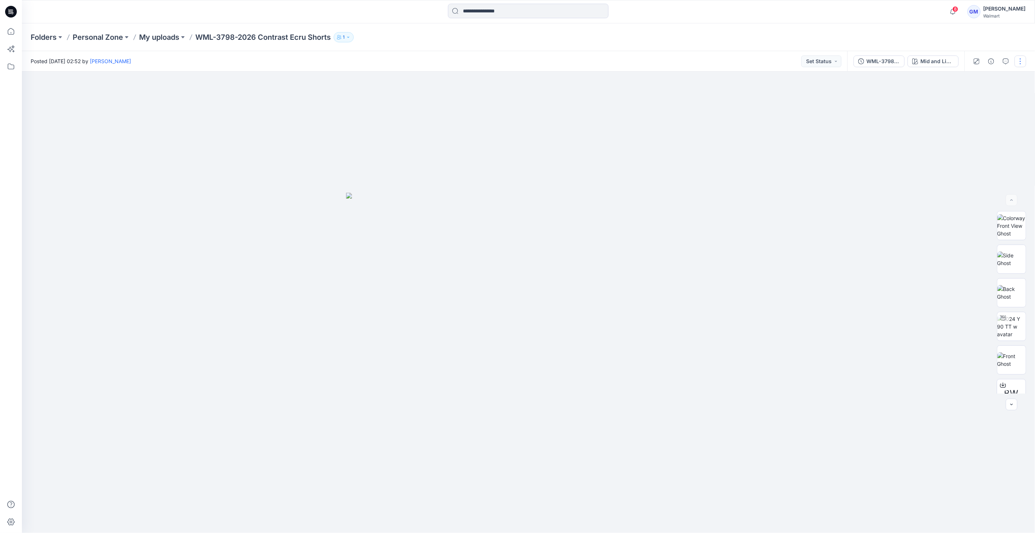
click at [1024, 60] on button "button" at bounding box center [1020, 61] width 12 height 12
click at [993, 98] on button "Edit" at bounding box center [989, 99] width 67 height 14
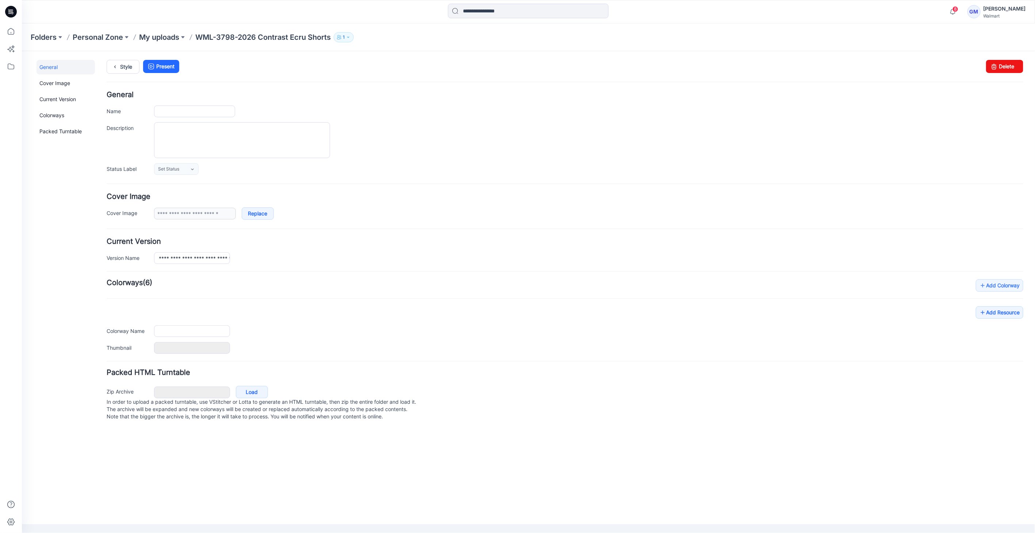
type input "**********"
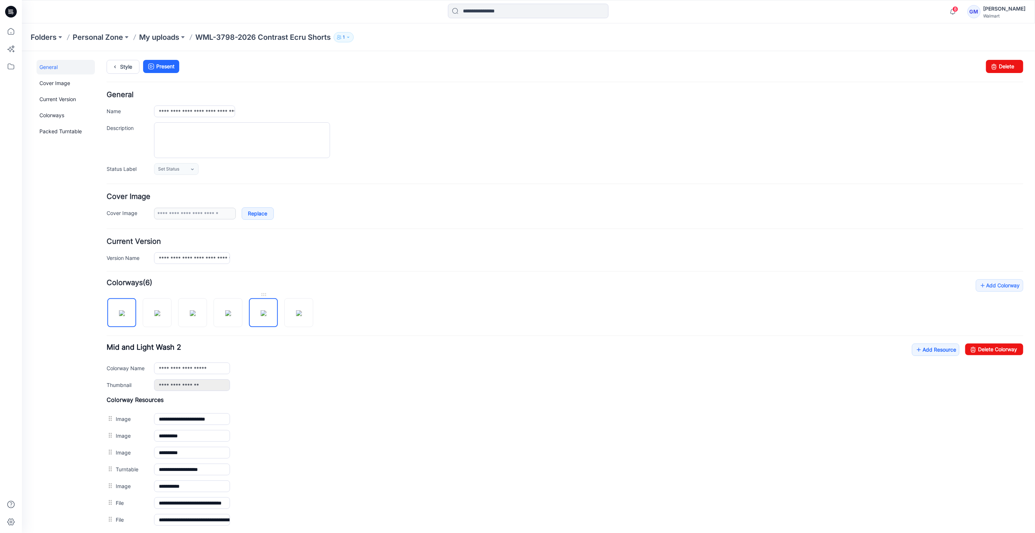
click at [266, 315] on img at bounding box center [263, 313] width 6 height 6
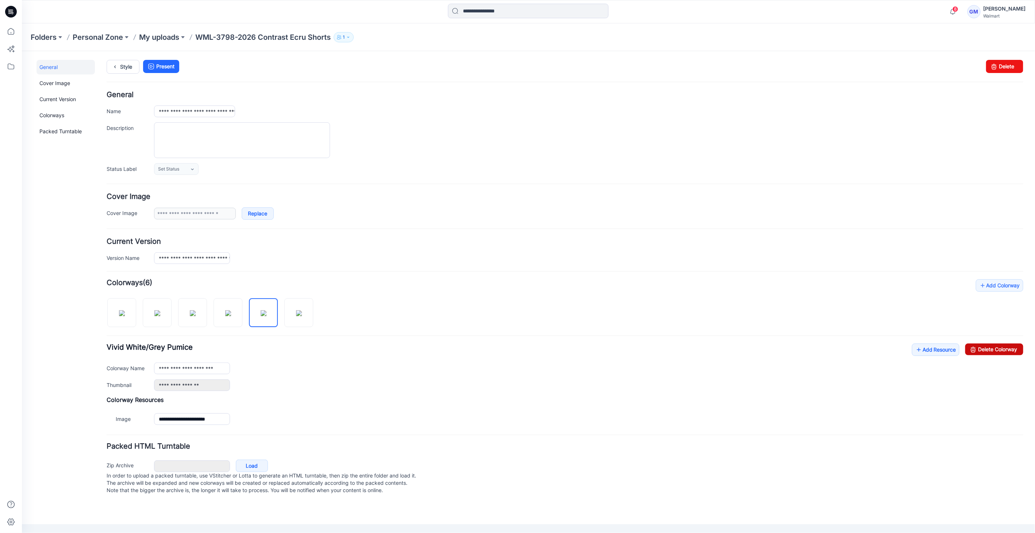
drag, startPoint x: 983, startPoint y: 350, endPoint x: 577, endPoint y: 90, distance: 482.4
click at [983, 350] on link "Delete Colorway" at bounding box center [993, 349] width 58 height 12
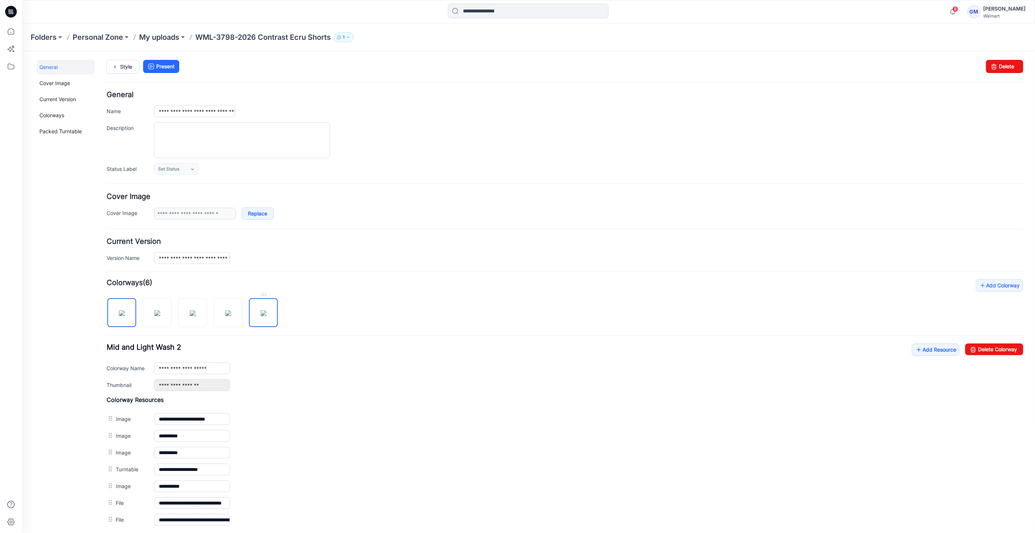
click at [262, 316] on img at bounding box center [263, 313] width 6 height 6
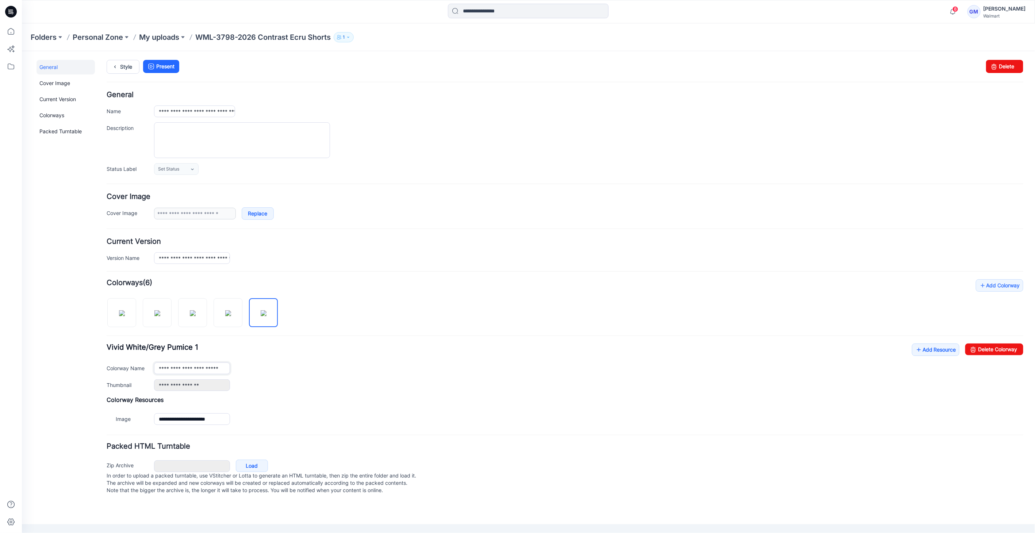
click at [225, 366] on input "**********" at bounding box center [192, 368] width 76 height 12
click at [158, 310] on img at bounding box center [157, 313] width 6 height 6
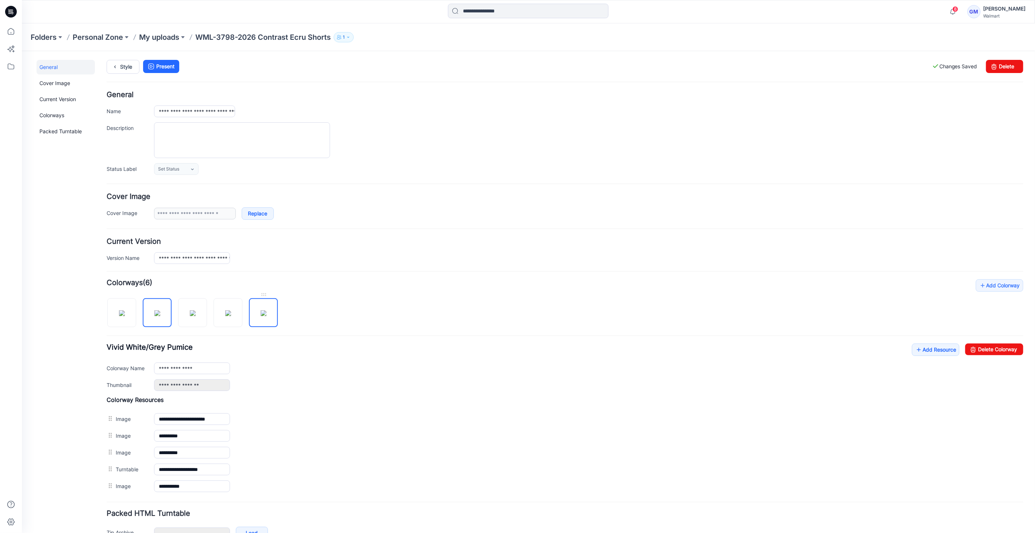
click at [260, 316] on img at bounding box center [263, 313] width 6 height 6
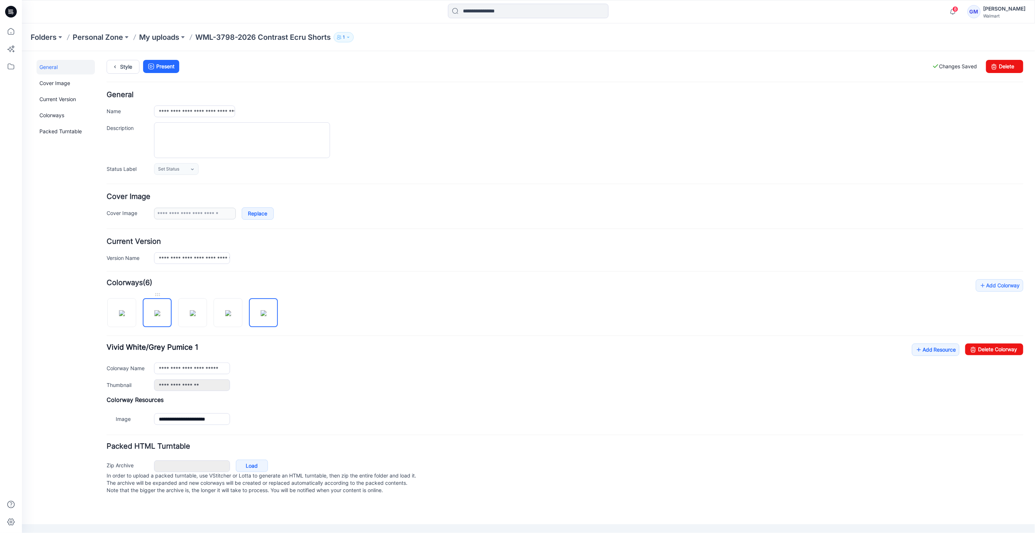
click at [154, 316] on img at bounding box center [157, 313] width 6 height 6
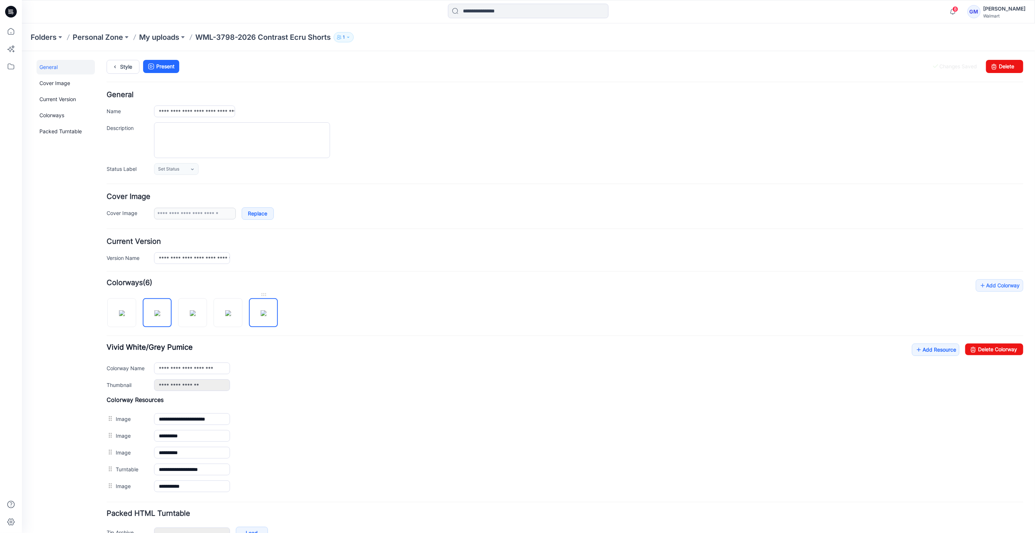
drag, startPoint x: 263, startPoint y: 315, endPoint x: 258, endPoint y: 319, distance: 6.3
click at [263, 316] on img at bounding box center [263, 313] width 6 height 6
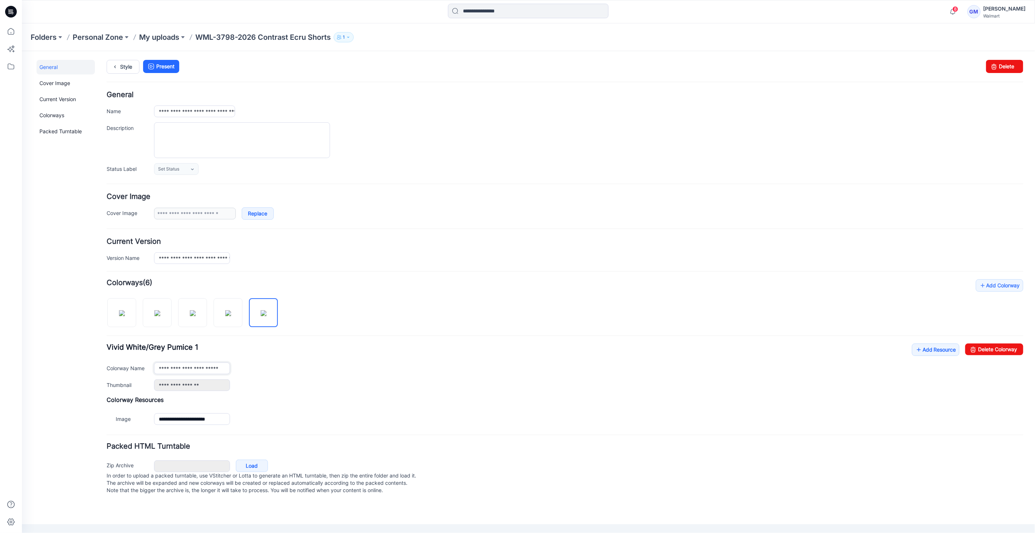
click at [219, 367] on input "**********" at bounding box center [192, 368] width 76 height 12
click at [222, 367] on input "**********" at bounding box center [192, 368] width 76 height 12
type input "**********"
click at [111, 62] on icon at bounding box center [114, 66] width 10 height 13
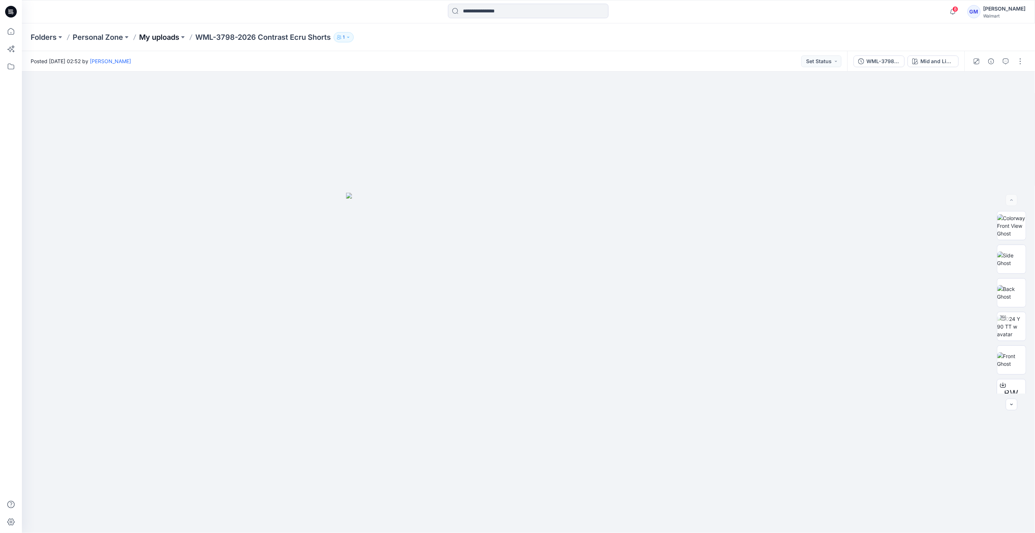
click at [169, 37] on p "My uploads" at bounding box center [159, 37] width 40 height 10
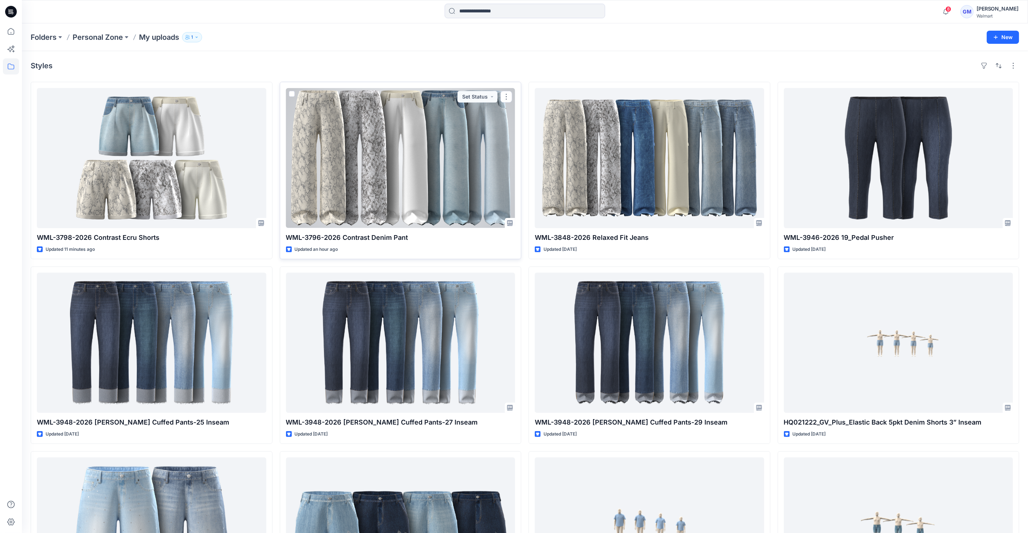
click at [506, 158] on div at bounding box center [401, 158] width 230 height 140
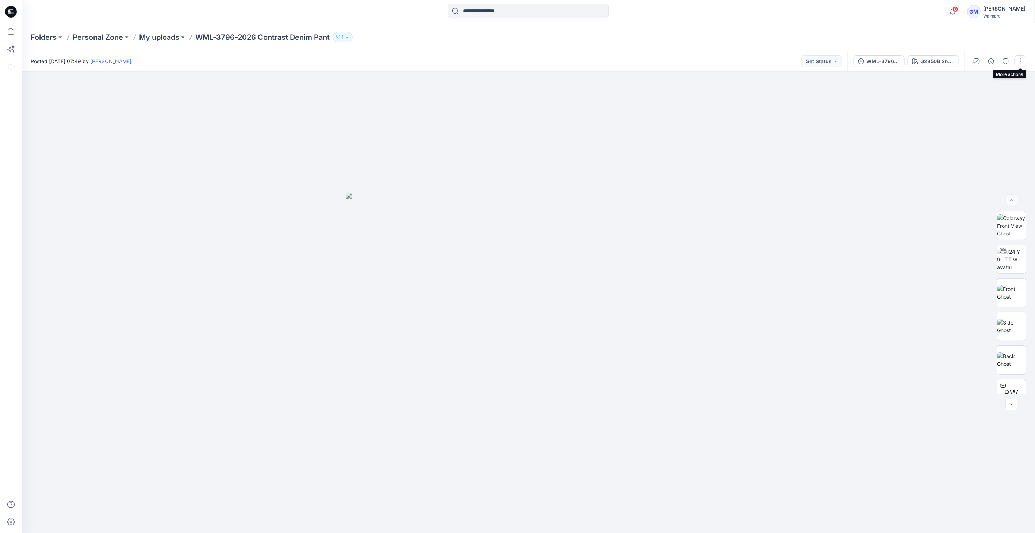
click at [1025, 58] on button "button" at bounding box center [1020, 61] width 12 height 12
click at [979, 91] on div at bounding box center [989, 88] width 70 height 7
click at [980, 94] on button "Edit" at bounding box center [989, 99] width 67 height 14
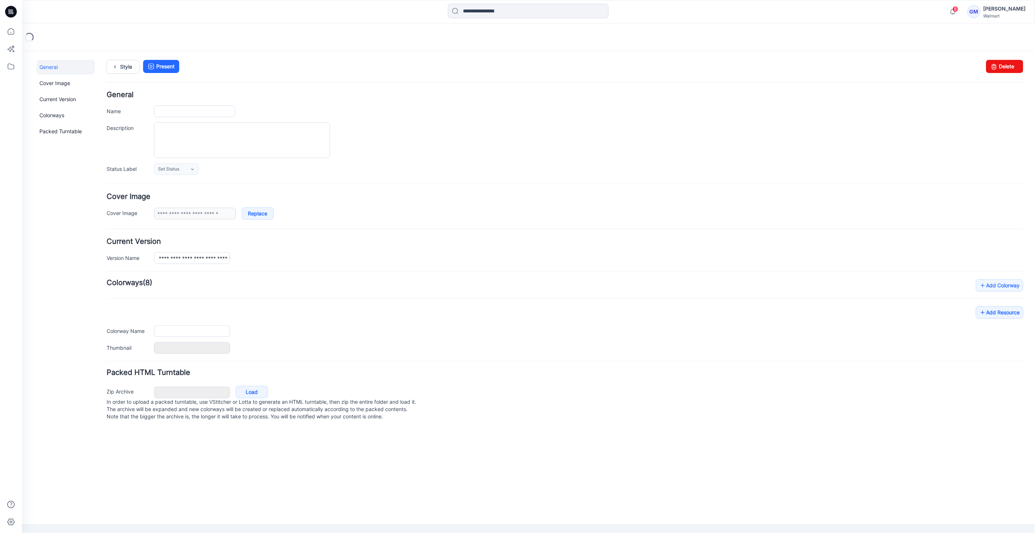
type input "**********"
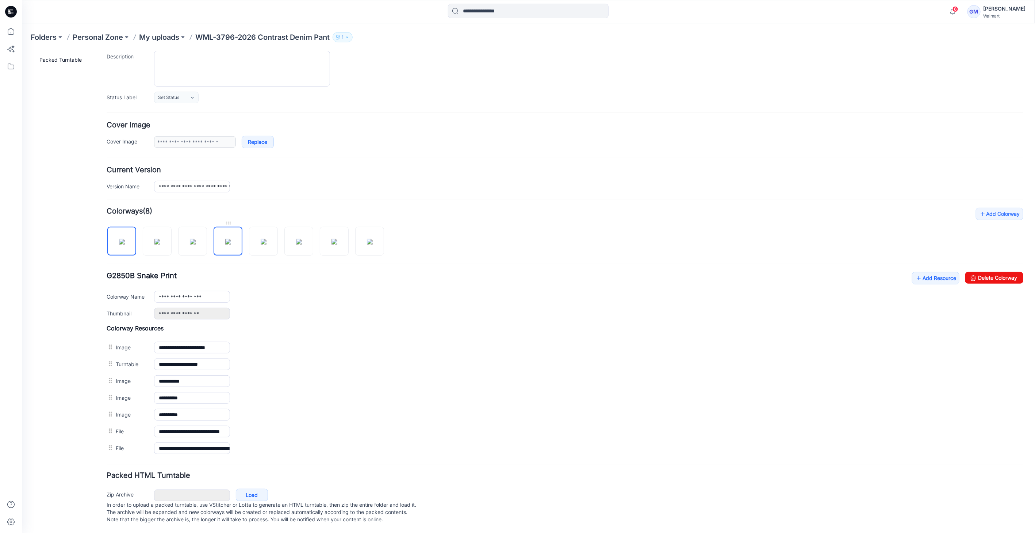
click at [231, 243] on img at bounding box center [228, 241] width 6 height 6
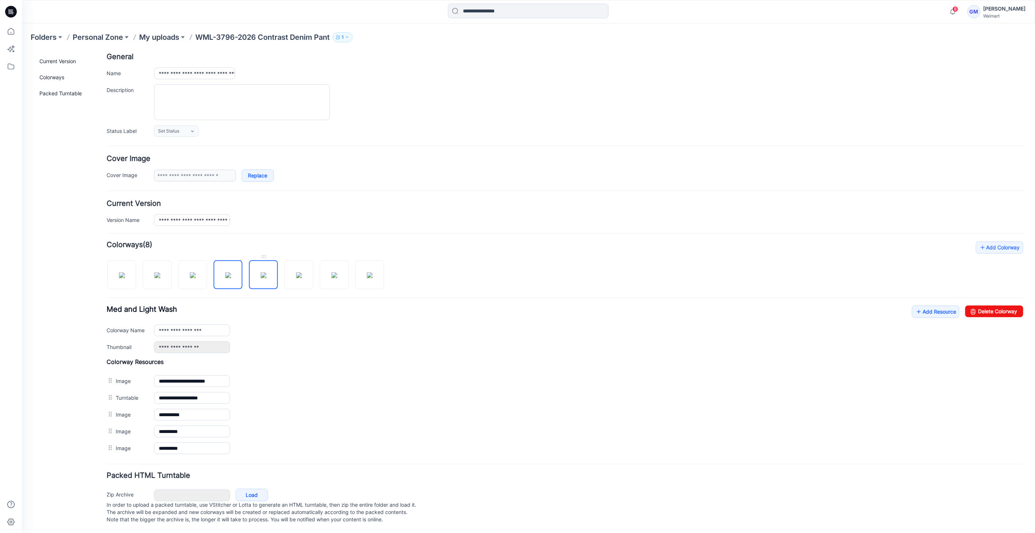
click at [263, 274] on img at bounding box center [263, 275] width 6 height 6
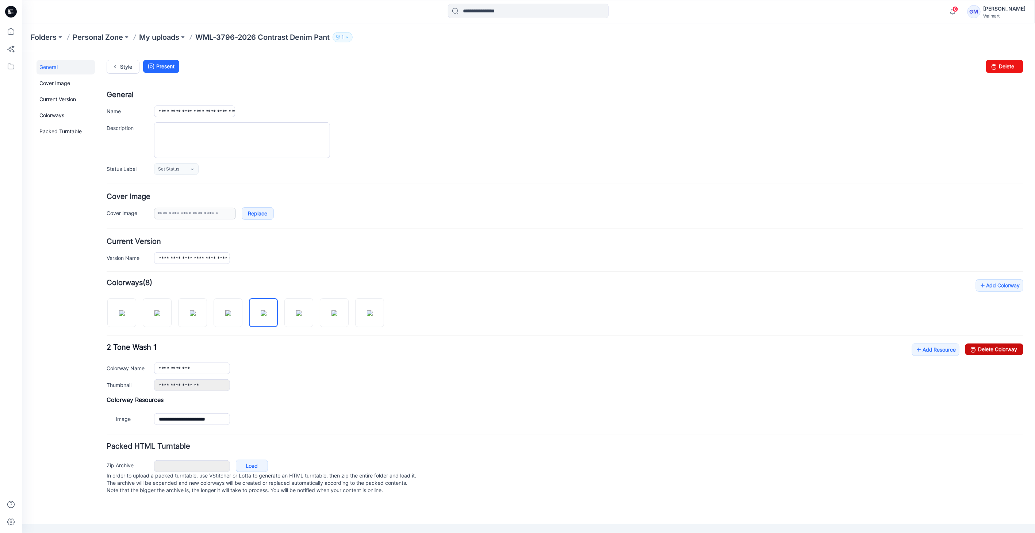
click at [987, 346] on link "Delete Colorway" at bounding box center [993, 349] width 58 height 12
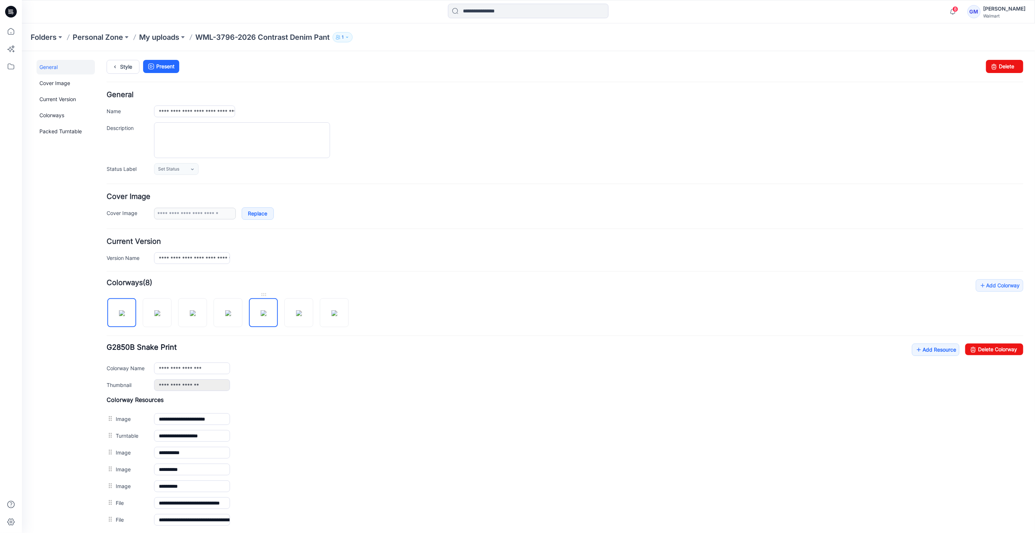
click at [262, 316] on img at bounding box center [263, 313] width 6 height 6
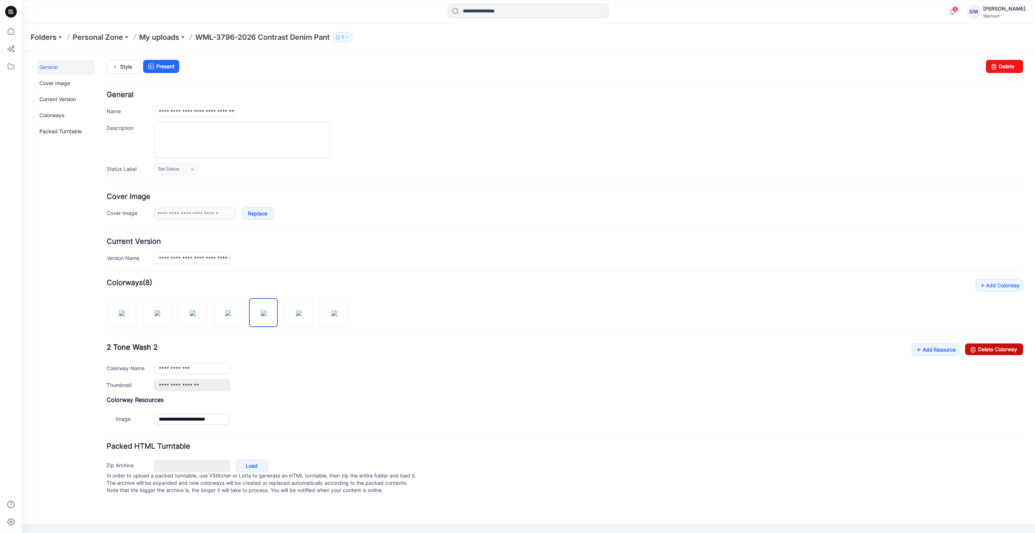
click at [994, 346] on link "Delete Colorway" at bounding box center [993, 349] width 58 height 12
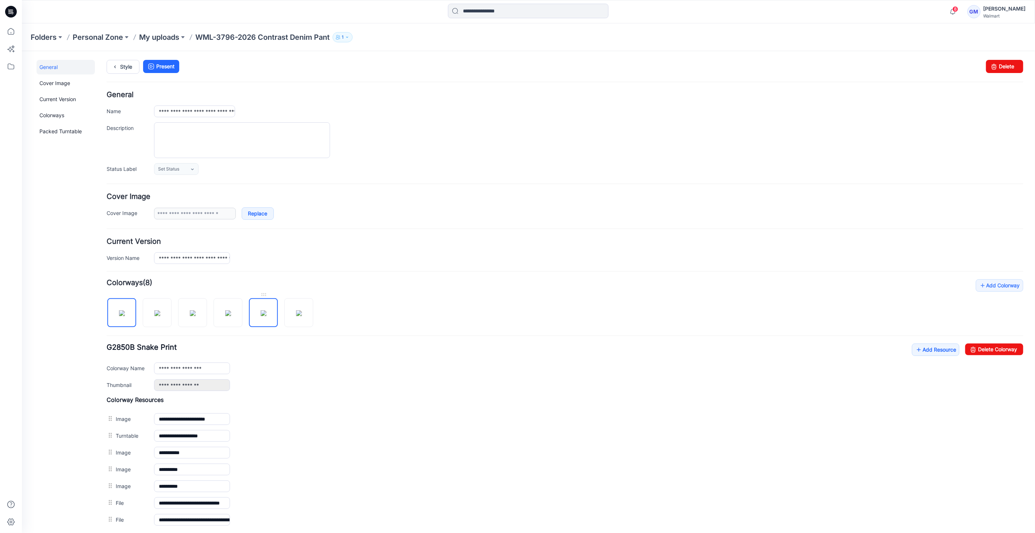
click at [265, 316] on img at bounding box center [263, 313] width 6 height 6
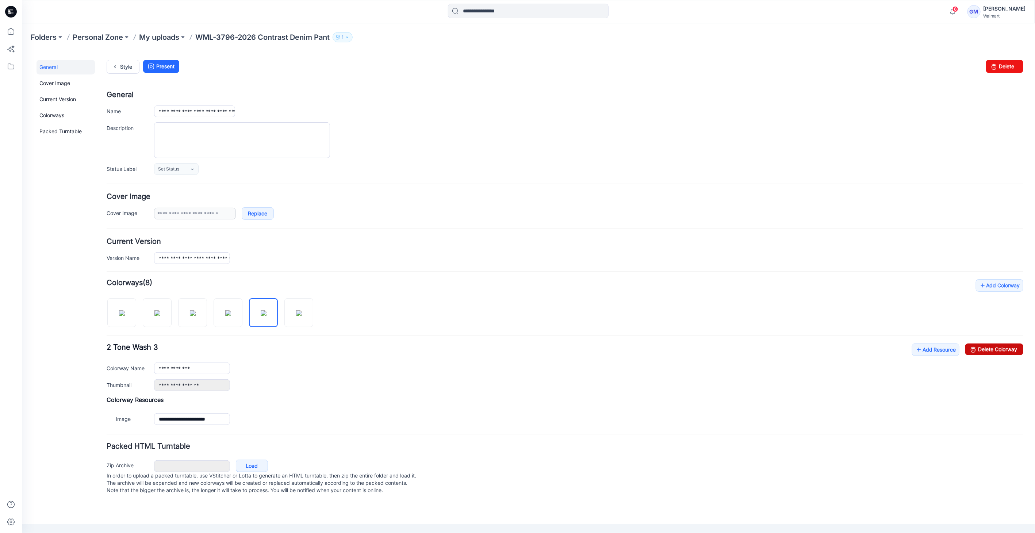
click at [1003, 346] on link "Delete Colorway" at bounding box center [993, 349] width 58 height 12
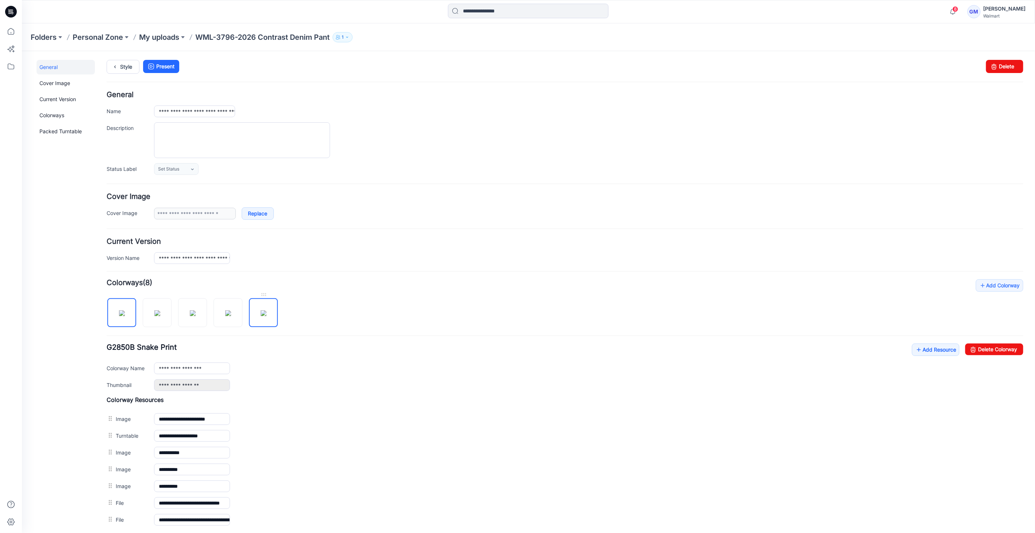
click at [260, 316] on img at bounding box center [263, 313] width 6 height 6
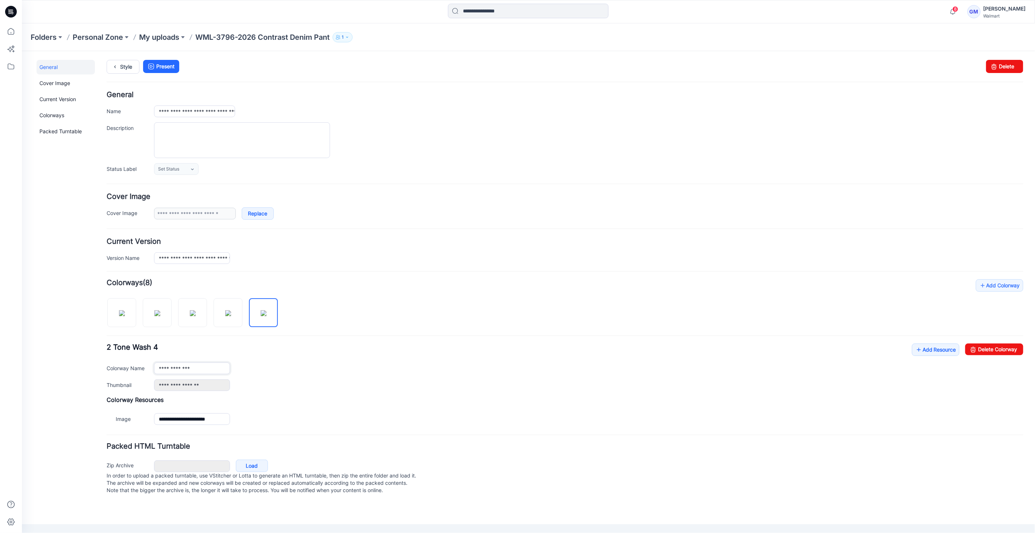
click at [214, 363] on input "**********" at bounding box center [192, 368] width 76 height 12
type input "**********"
